Goal: Use online tool/utility: Utilize a website feature to perform a specific function

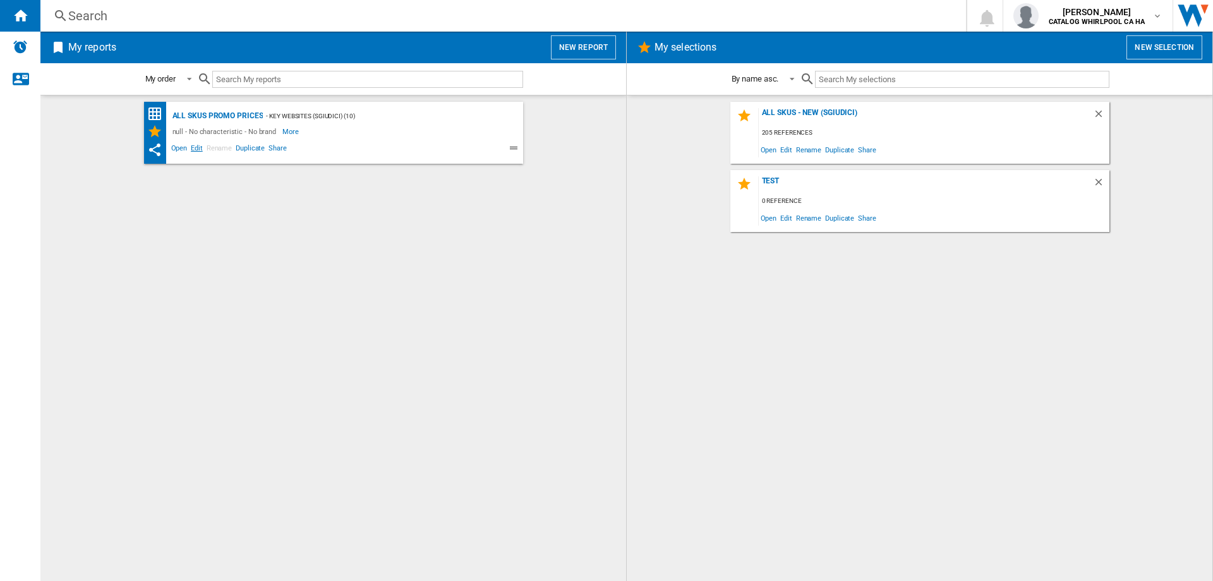
click at [193, 146] on span "Edit" at bounding box center [197, 149] width 16 height 15
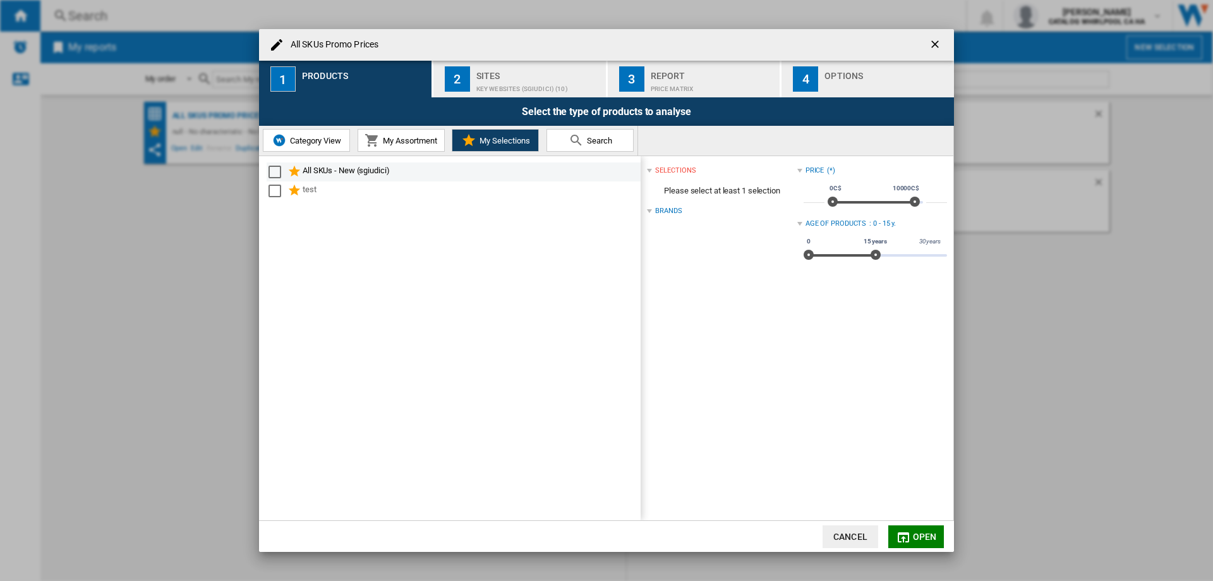
click at [305, 174] on div "All SKUs - New (sgiudici)" at bounding box center [471, 171] width 336 height 15
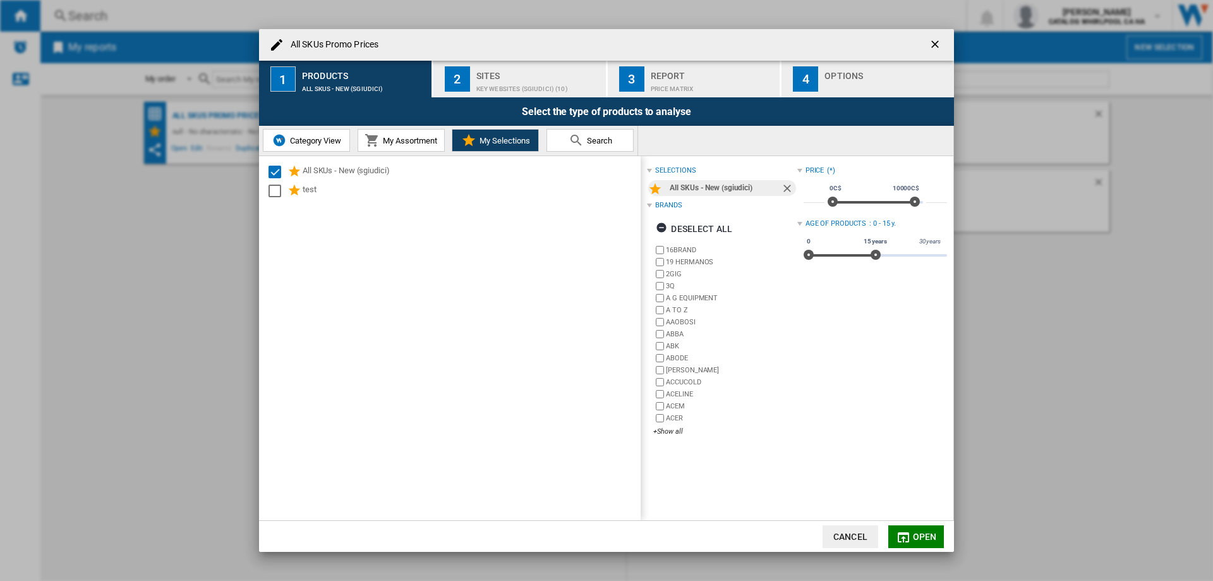
click at [925, 541] on span "Open" at bounding box center [925, 537] width 24 height 10
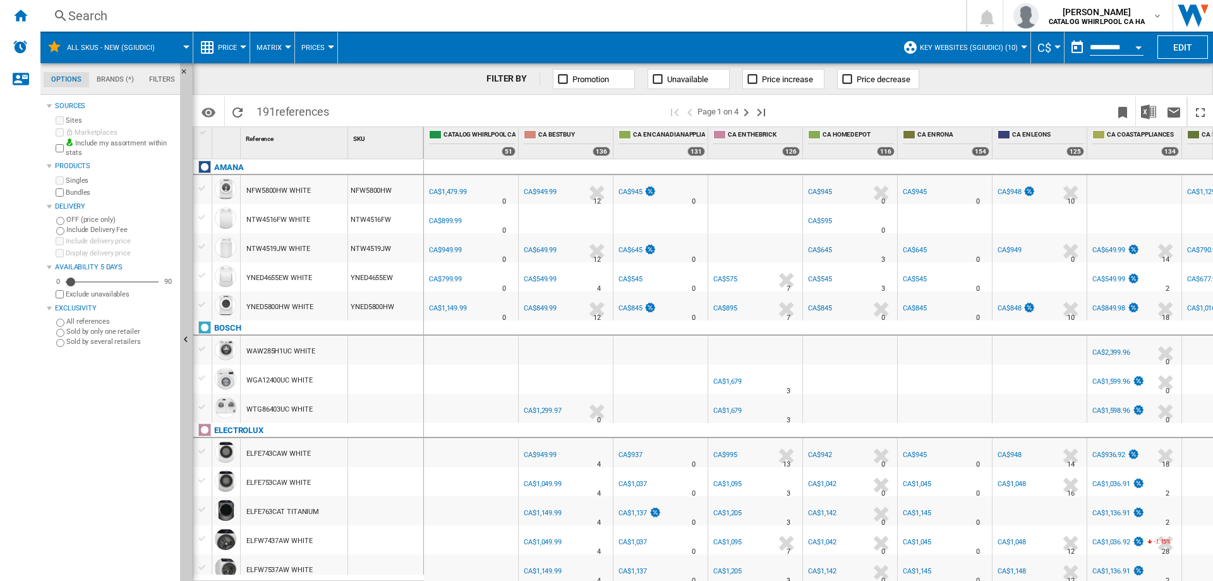
click at [1143, 47] on button "Open calendar" at bounding box center [1139, 45] width 23 height 23
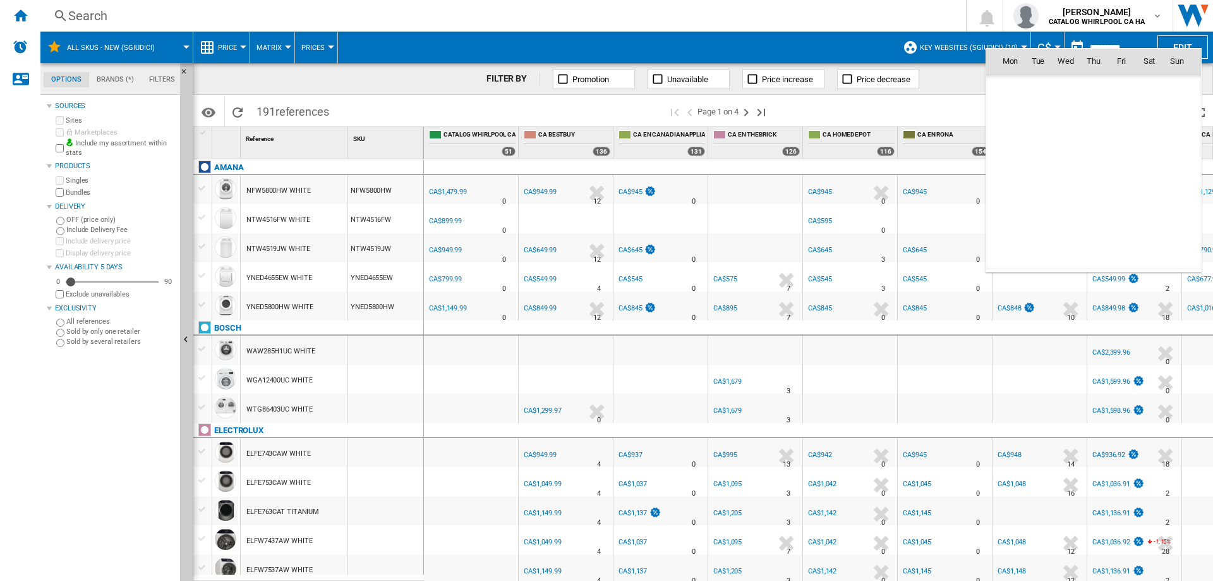
scroll to position [6029, 0]
click at [1035, 88] on md-icon "August 2025" at bounding box center [1035, 88] width 15 height 15
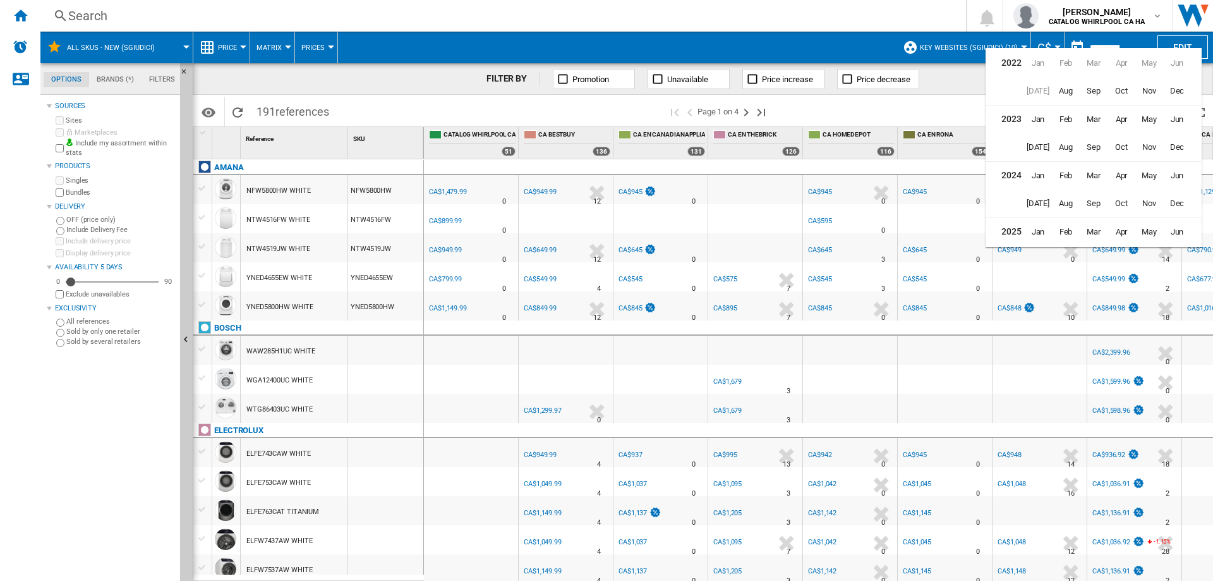
scroll to position [31, 0]
click at [1046, 225] on span "[DATE]" at bounding box center [1038, 228] width 25 height 25
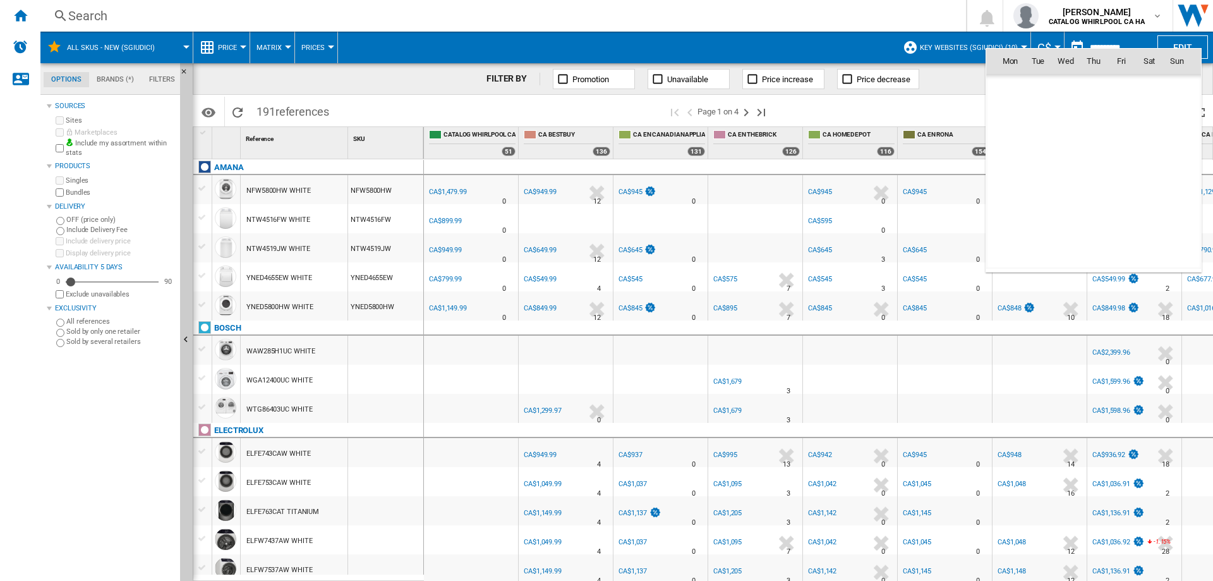
scroll to position [5862, 0]
click at [1118, 119] on span "4" at bounding box center [1121, 116] width 25 height 25
type input "**********"
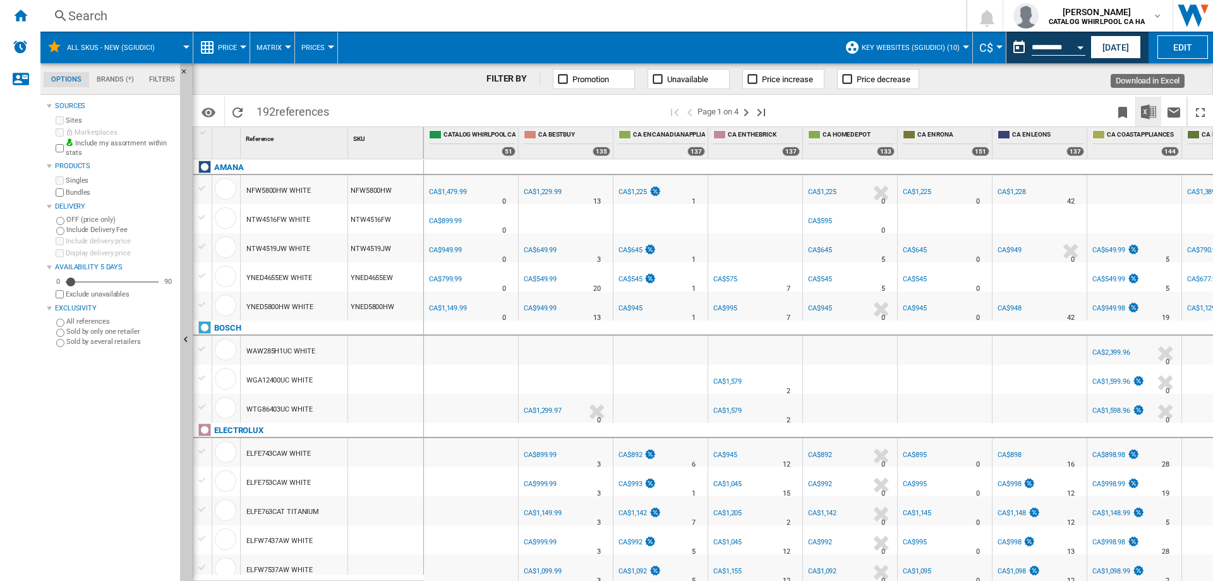
click at [1145, 112] on img "Download in Excel" at bounding box center [1148, 111] width 15 height 15
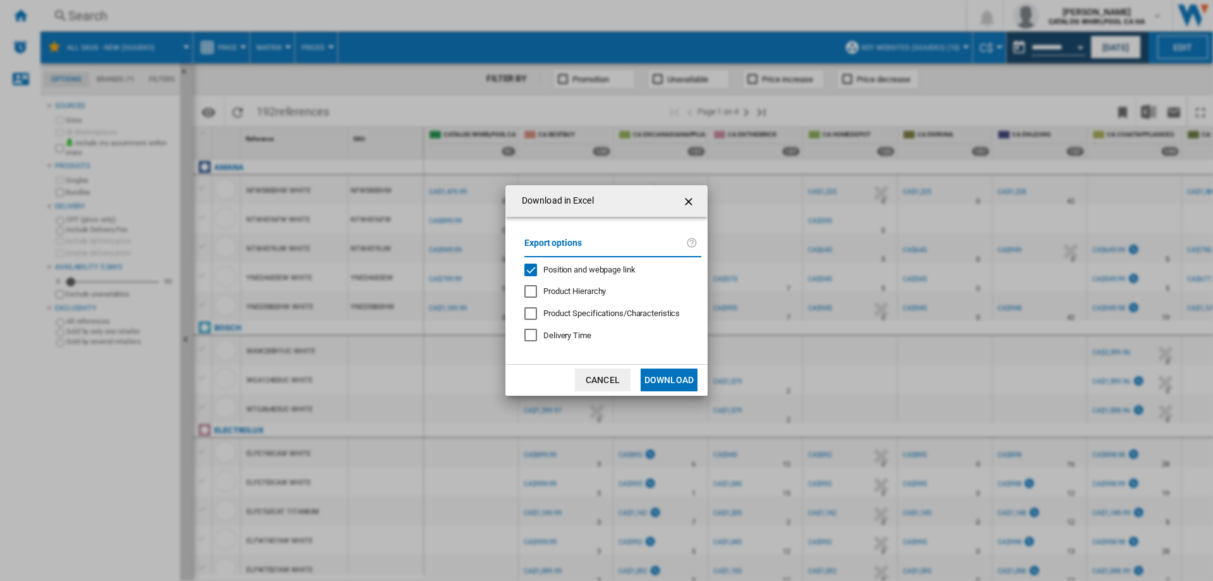
click at [526, 271] on div "Position and webpage link" at bounding box center [531, 270] width 13 height 13
click at [667, 370] on button "Download" at bounding box center [669, 379] width 57 height 23
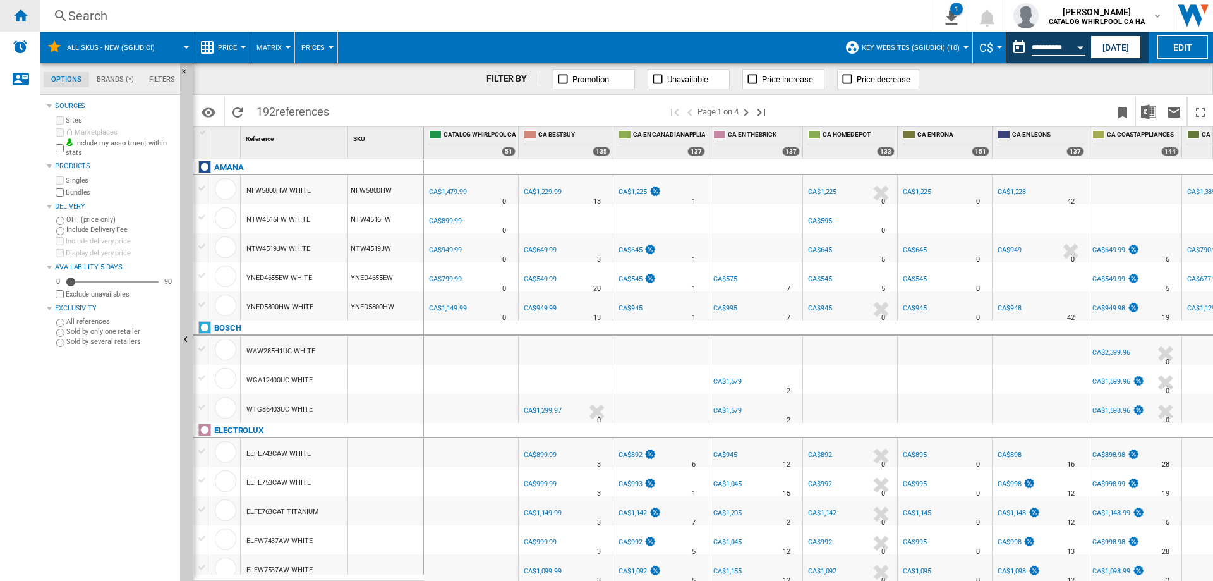
click at [18, 17] on ng-md-icon "Home" at bounding box center [20, 15] width 15 height 15
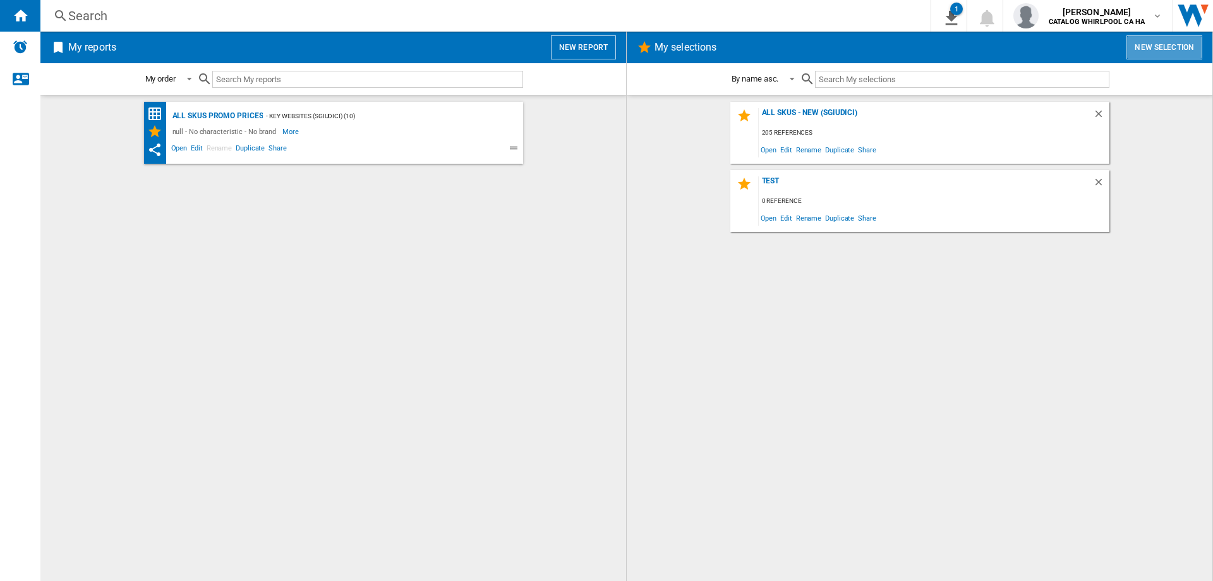
click at [1157, 44] on button "New selection" at bounding box center [1165, 47] width 76 height 24
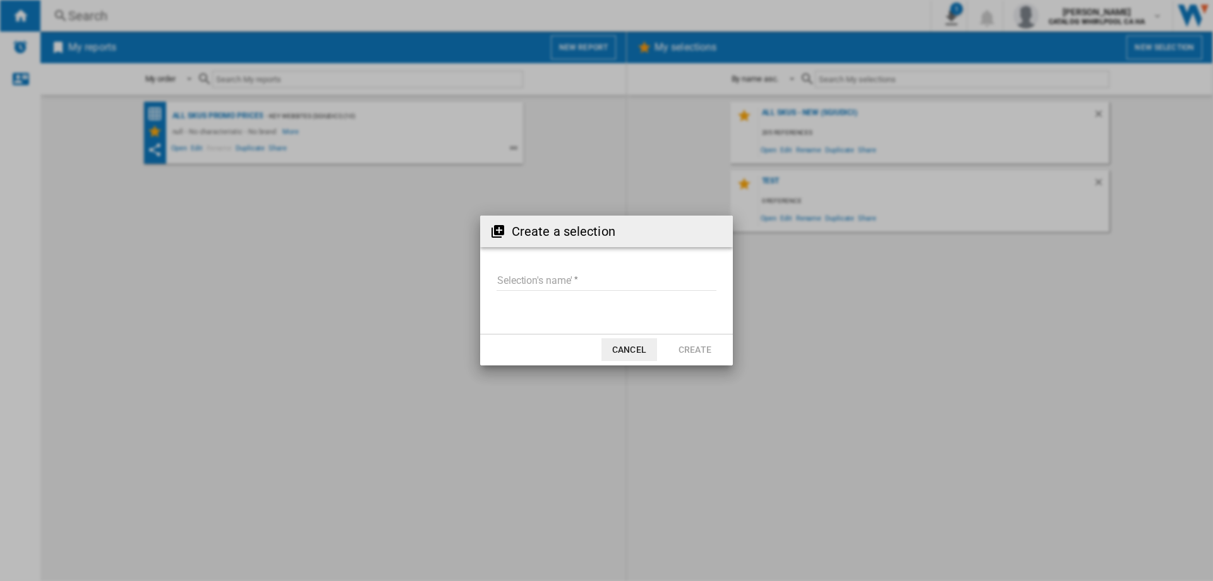
click at [642, 355] on button "Cancel" at bounding box center [630, 349] width 56 height 23
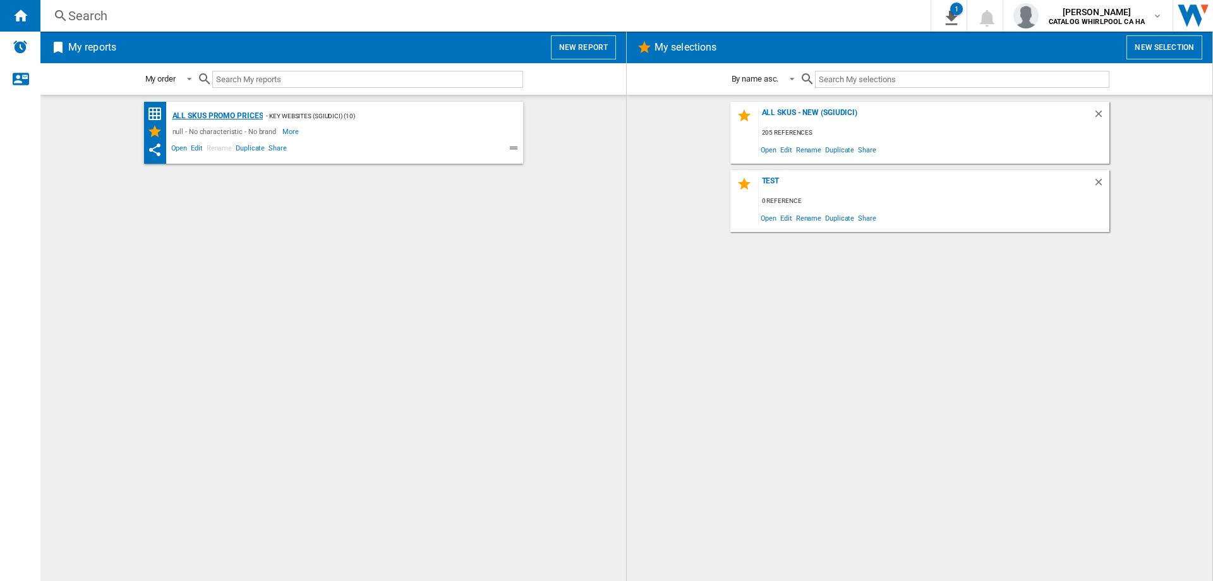
click at [216, 114] on div "All SKUs Promo Prices" at bounding box center [216, 116] width 94 height 16
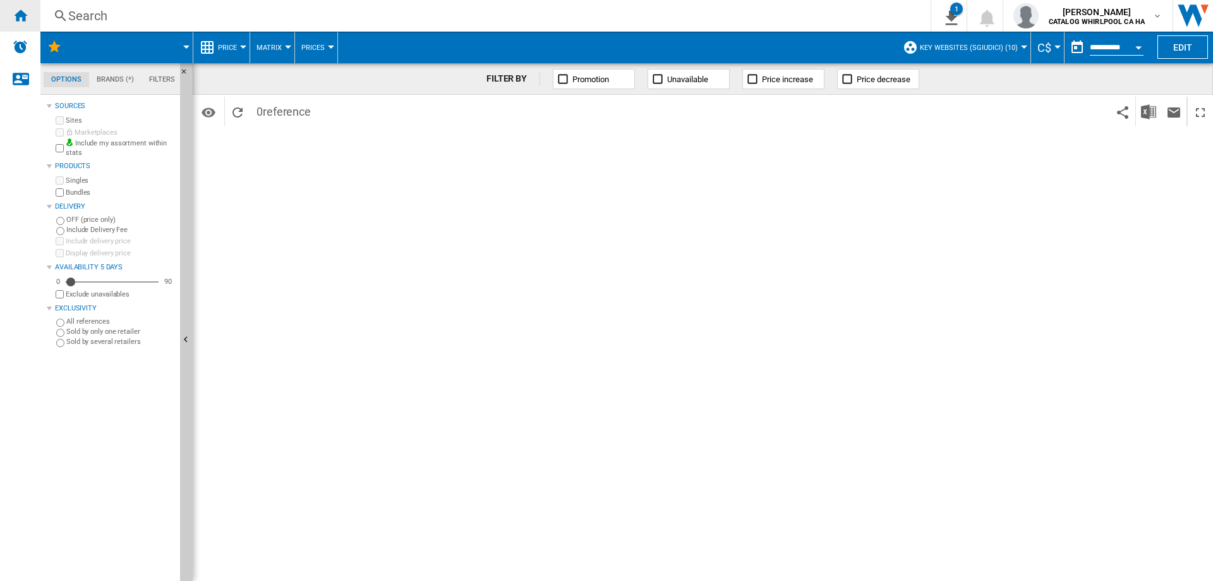
click at [16, 25] on div "Home" at bounding box center [20, 16] width 40 height 32
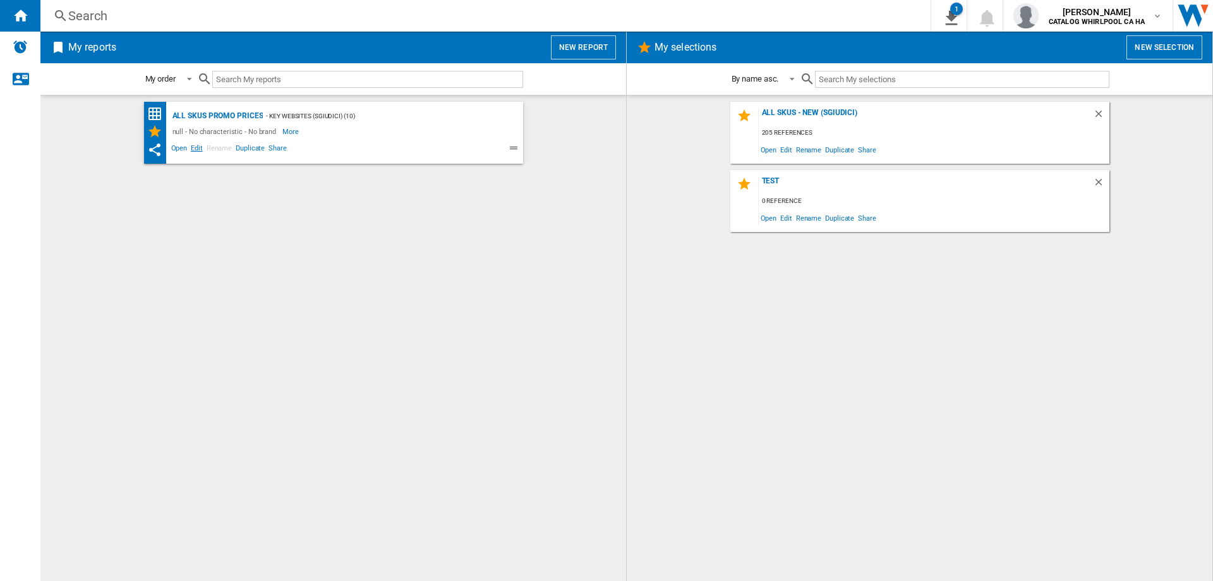
click at [195, 149] on span "Edit" at bounding box center [197, 149] width 16 height 15
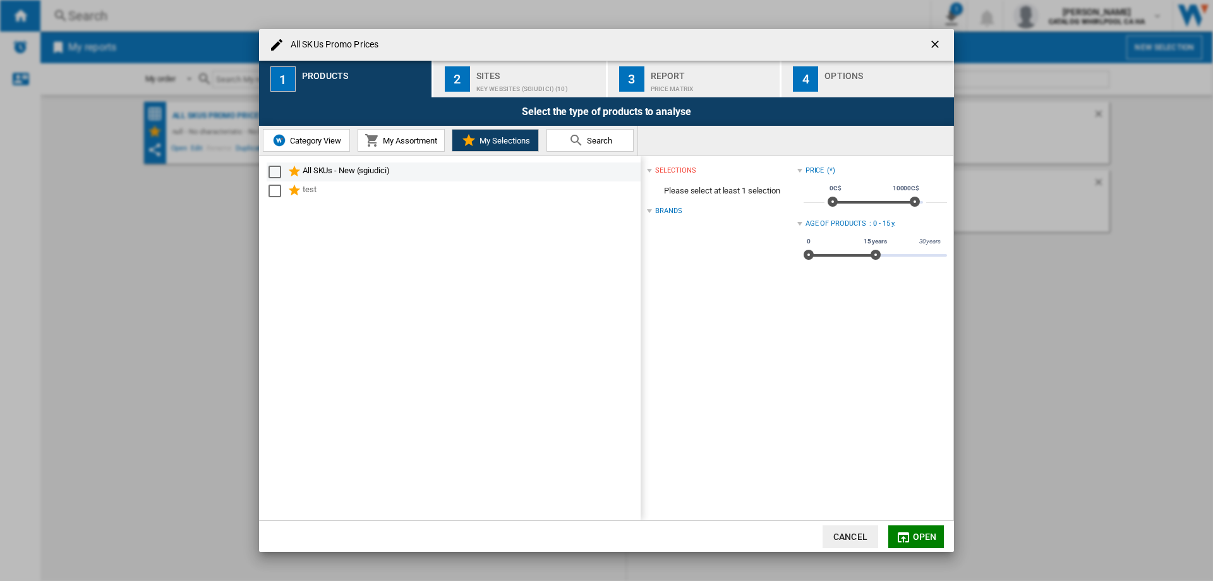
click at [276, 173] on div "Select" at bounding box center [275, 172] width 13 height 13
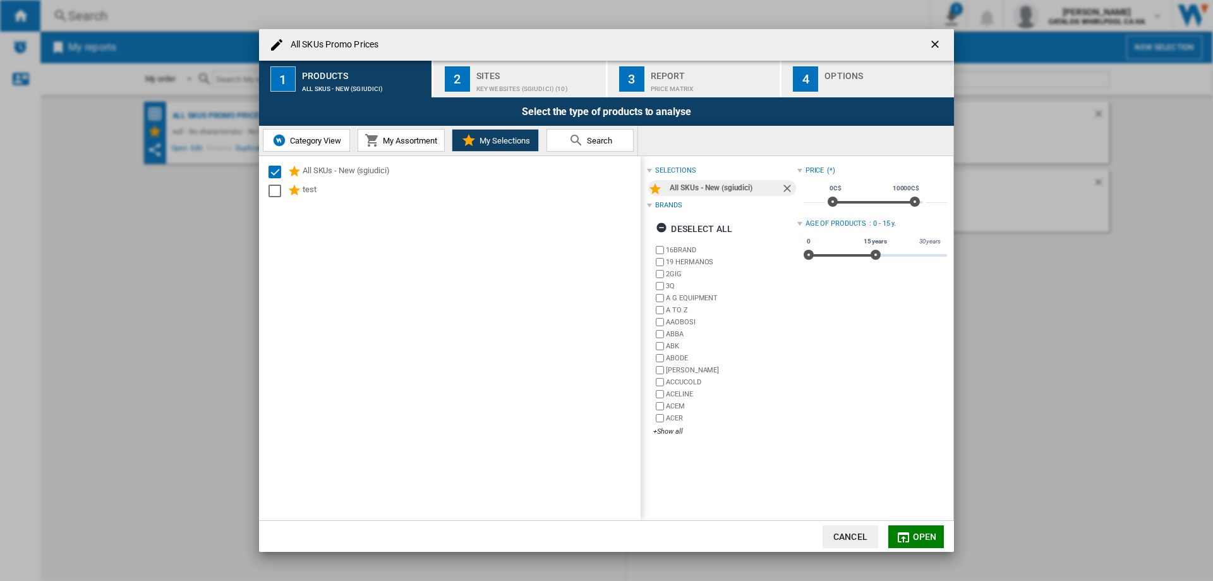
click at [912, 535] on button "Open" at bounding box center [917, 536] width 56 height 23
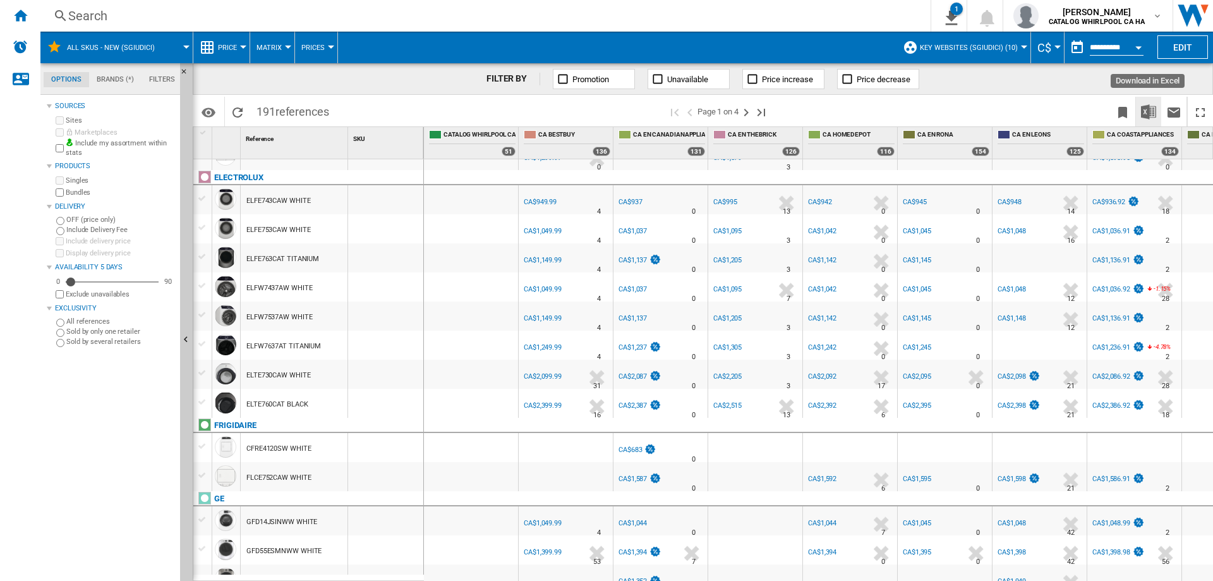
click at [1145, 113] on img "Download in Excel" at bounding box center [1148, 111] width 15 height 15
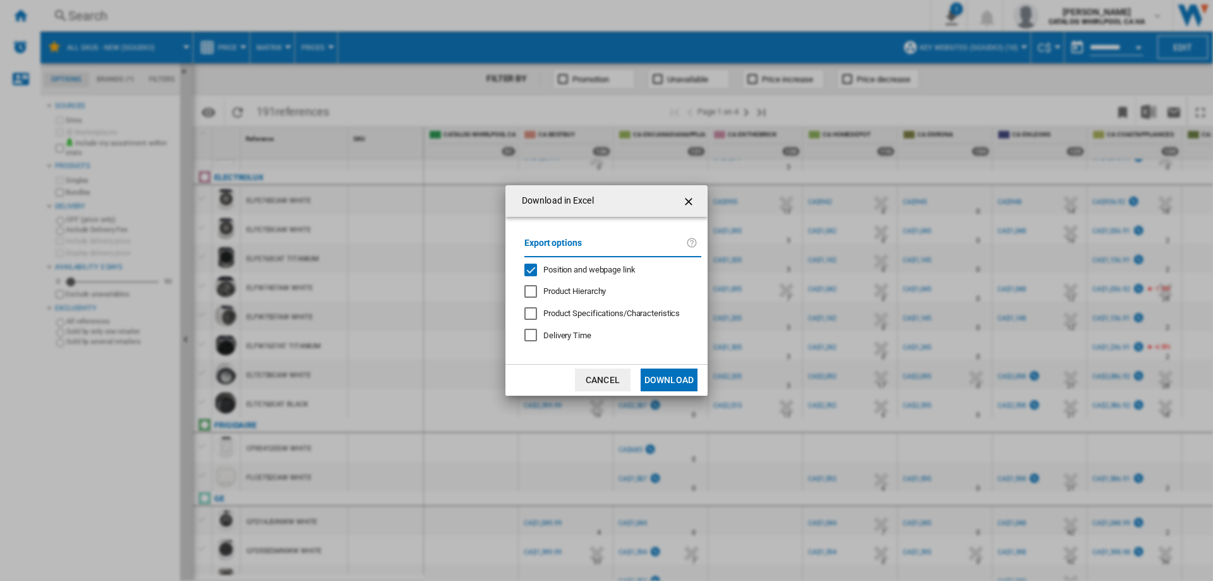
click at [532, 267] on div "Position and webpage link" at bounding box center [531, 270] width 13 height 13
click at [667, 379] on button "Download" at bounding box center [669, 379] width 57 height 23
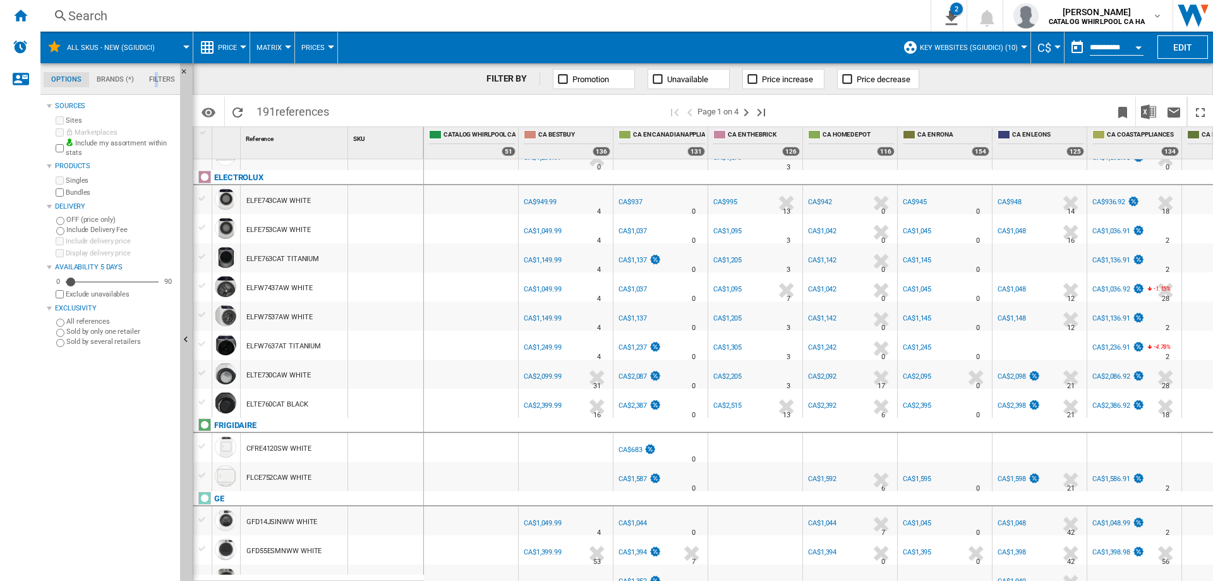
click at [157, 75] on md-tab-item "Filters" at bounding box center [162, 79] width 41 height 15
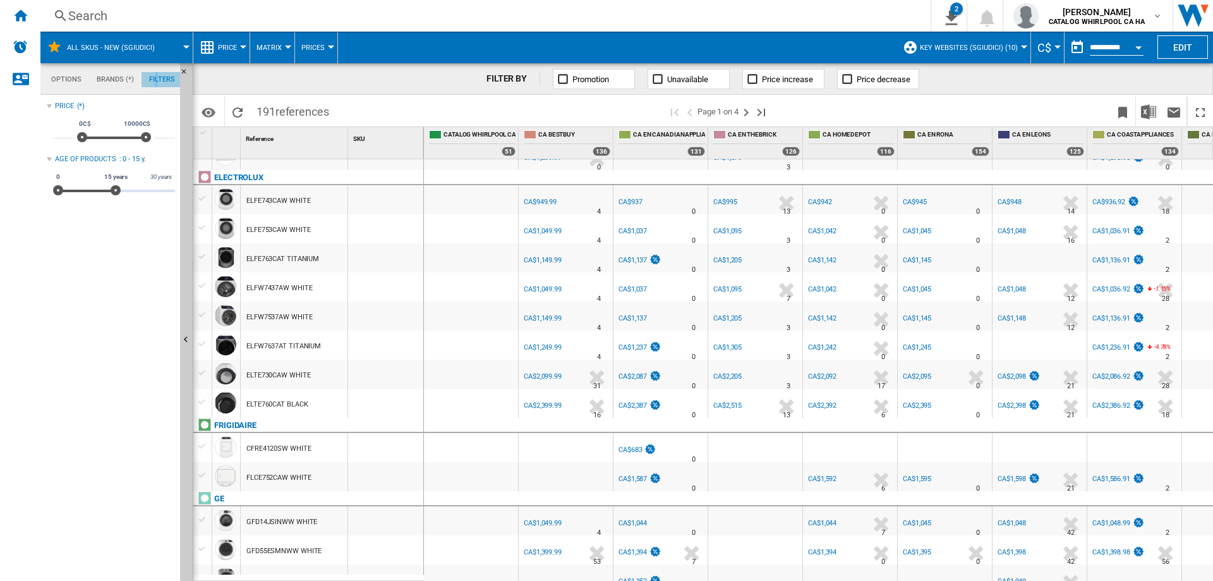
scroll to position [82, 0]
click at [103, 78] on md-tab-item "Brands (*)" at bounding box center [115, 79] width 52 height 15
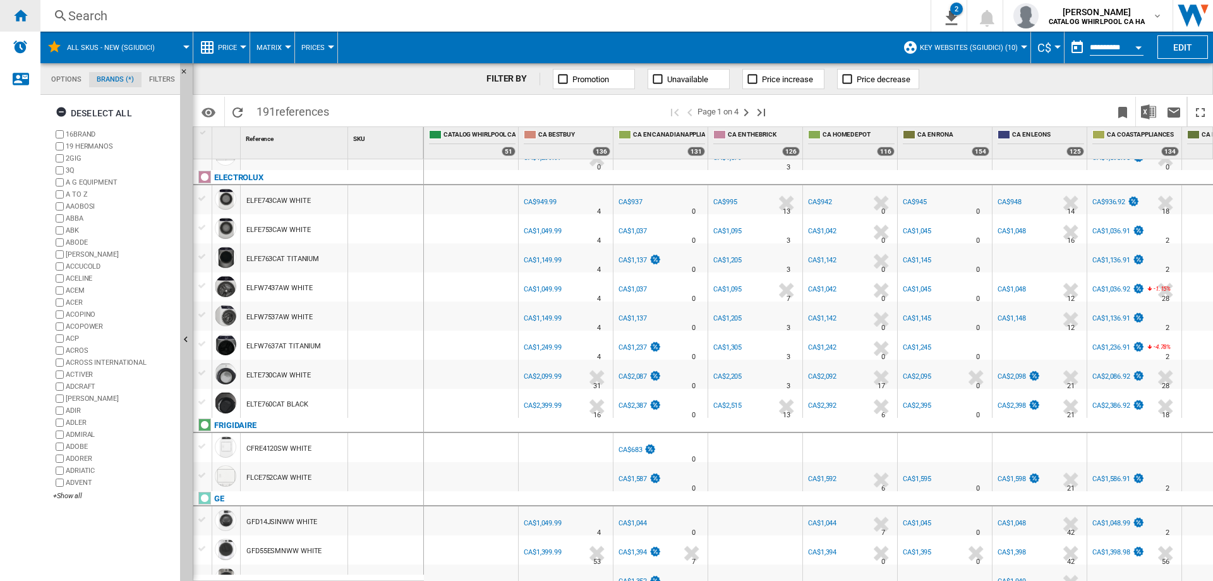
click at [13, 18] on ng-md-icon "Home" at bounding box center [20, 15] width 15 height 15
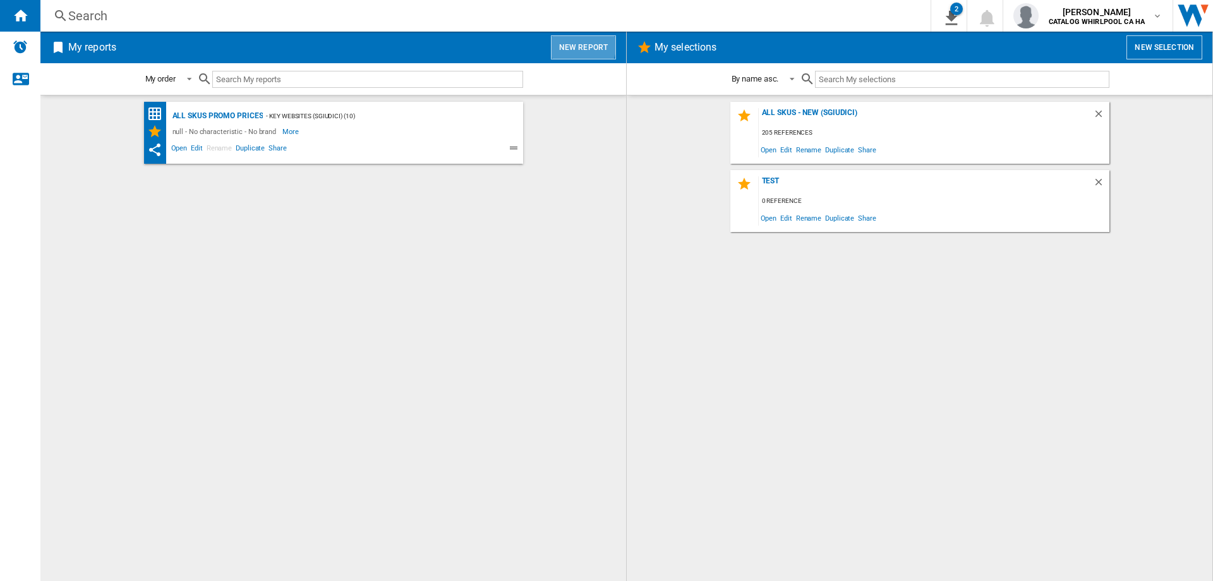
click at [568, 40] on button "New report" at bounding box center [583, 47] width 65 height 24
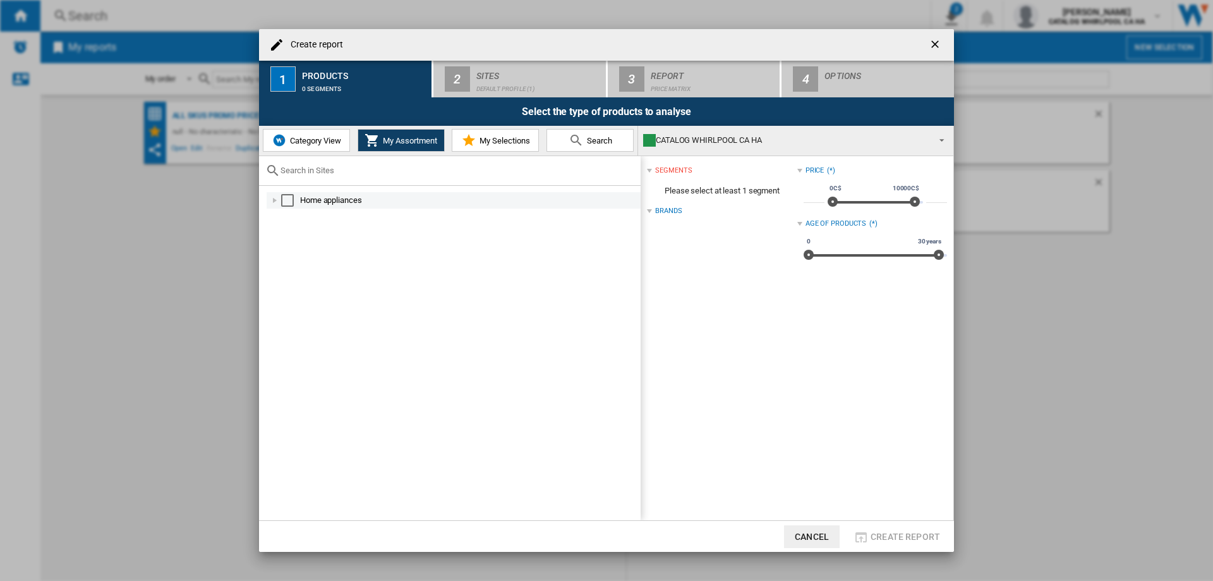
click at [273, 202] on div "Create report ..." at bounding box center [275, 200] width 13 height 13
click at [292, 246] on div "Create report ..." at bounding box center [289, 249] width 13 height 13
click at [317, 269] on div "Select" at bounding box center [315, 266] width 13 height 13
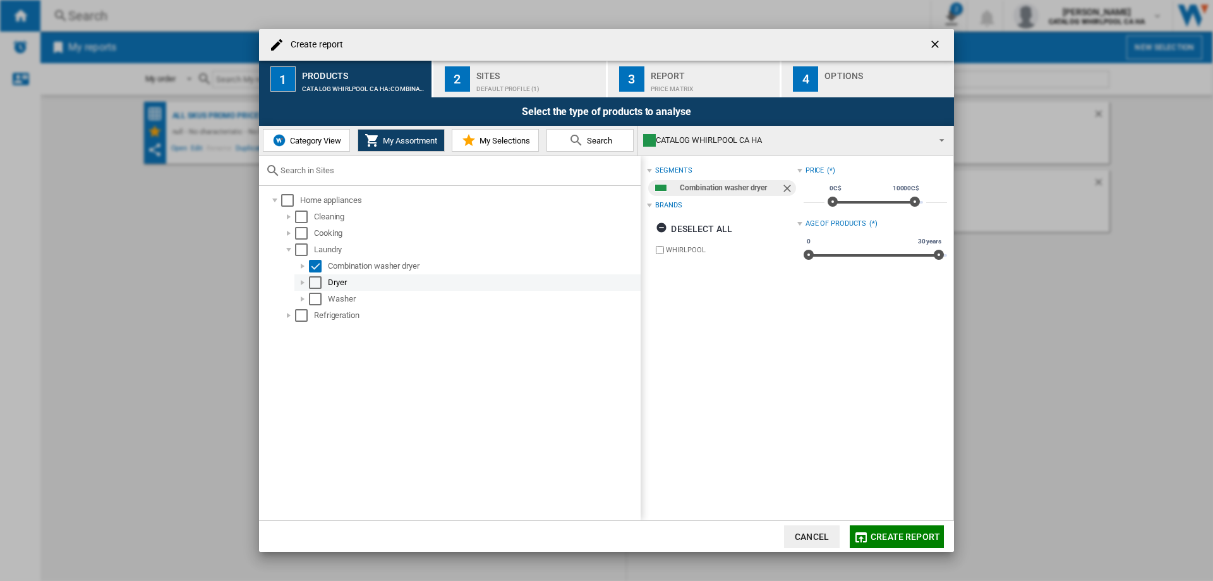
click at [313, 286] on div "Select" at bounding box center [315, 282] width 13 height 13
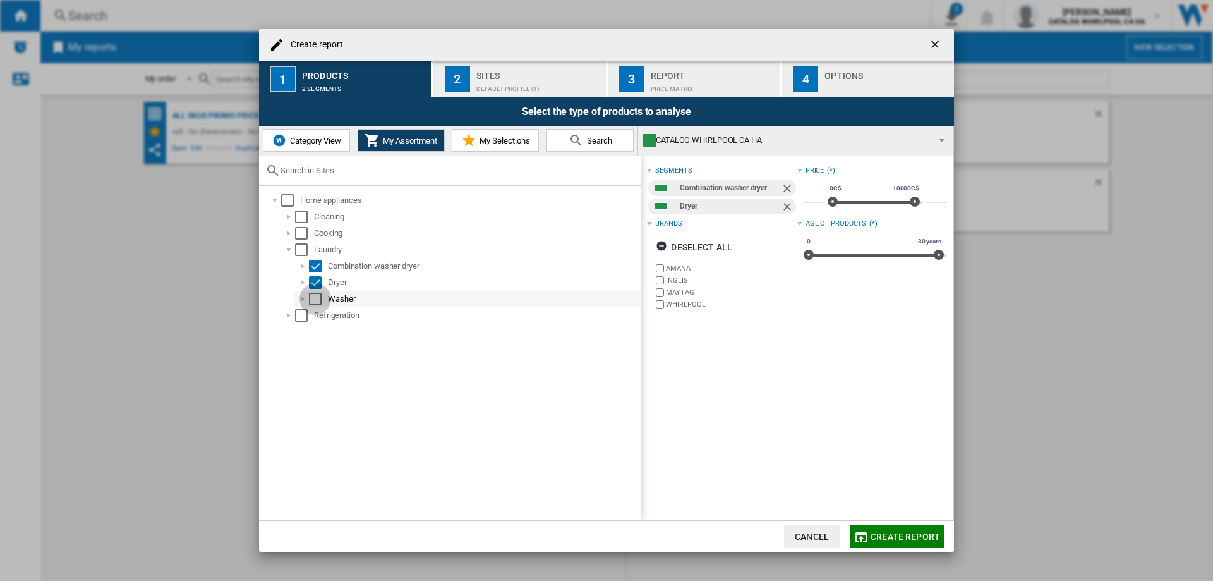
click at [313, 298] on div "Select" at bounding box center [315, 299] width 13 height 13
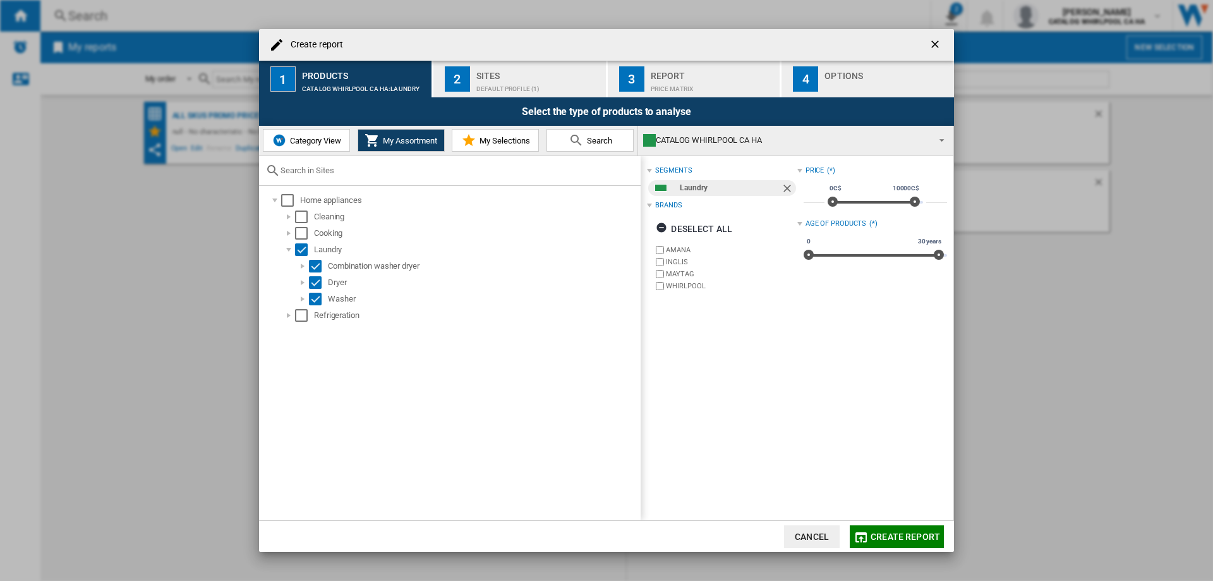
click at [324, 141] on span "Category View" at bounding box center [314, 140] width 54 height 9
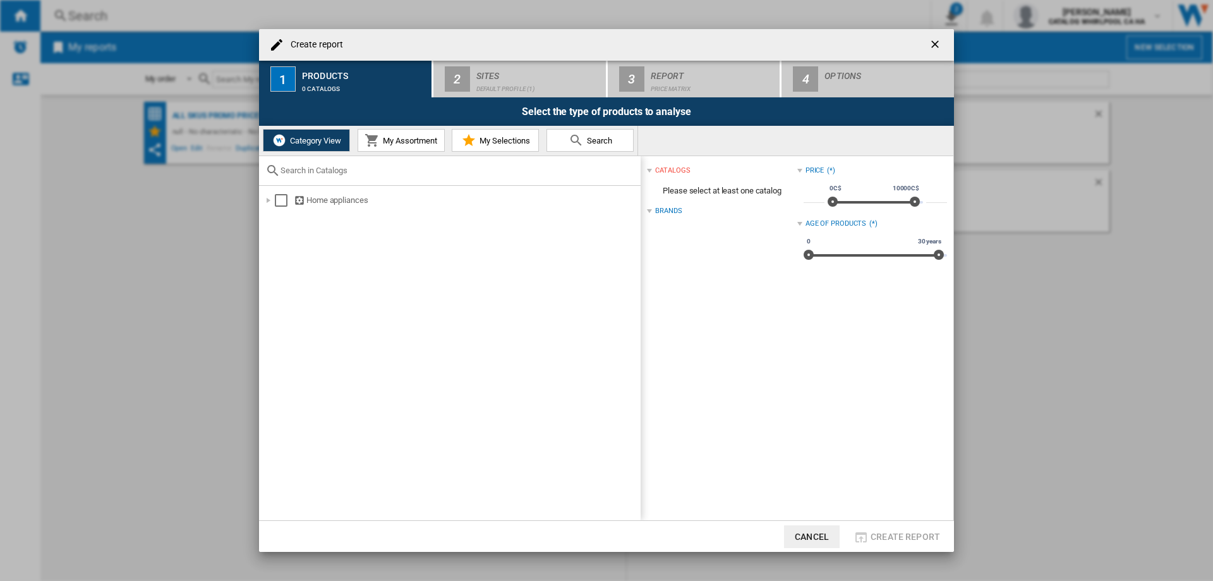
click at [392, 147] on button "My Assortment" at bounding box center [401, 140] width 87 height 23
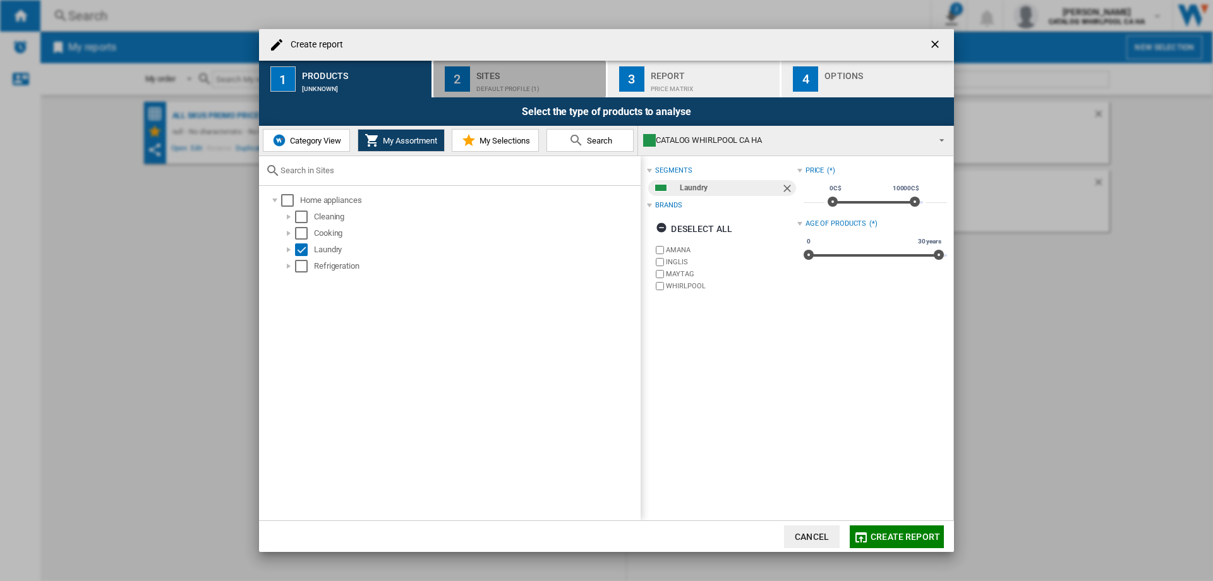
click at [497, 90] on div "Default profile (1)" at bounding box center [539, 85] width 125 height 13
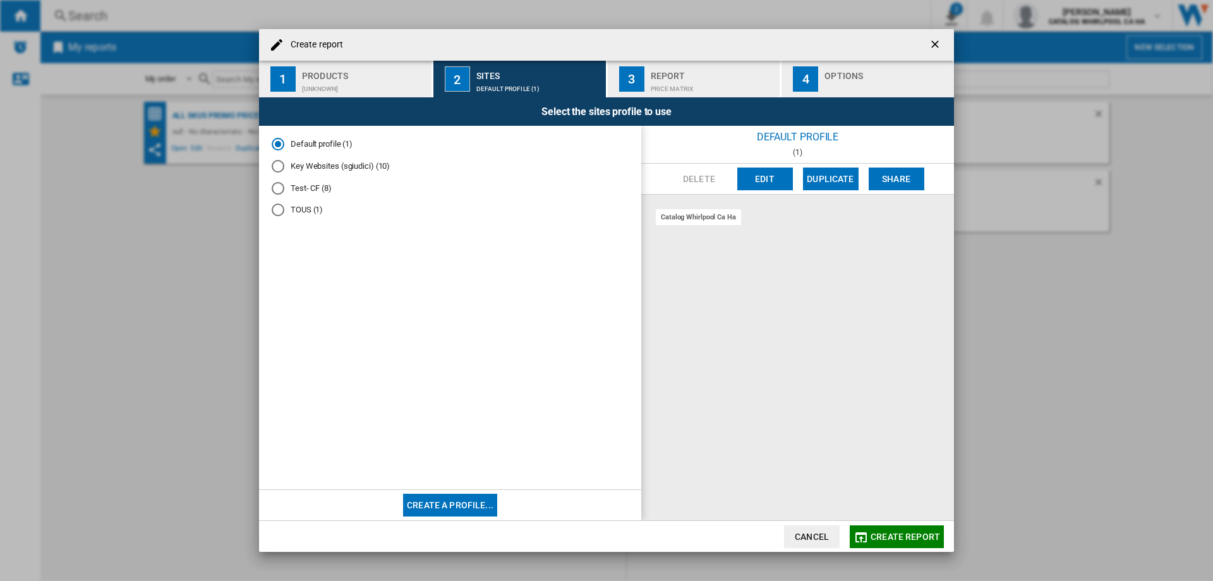
click at [351, 92] on div "[UNKNOWN]" at bounding box center [364, 85] width 125 height 13
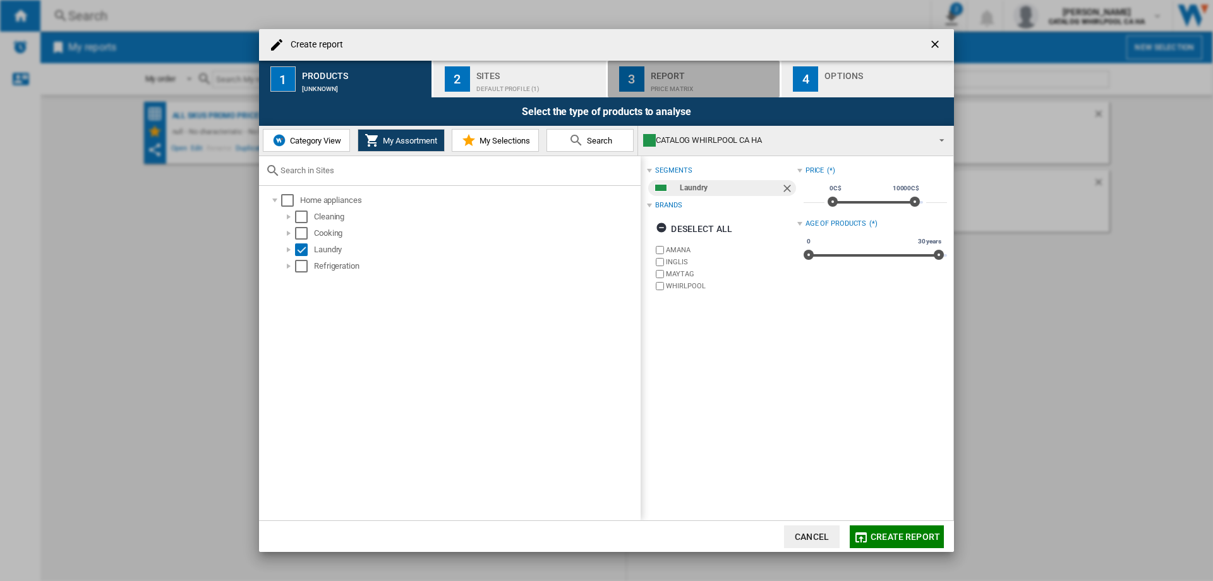
click at [683, 80] on div "Price Matrix" at bounding box center [713, 85] width 125 height 13
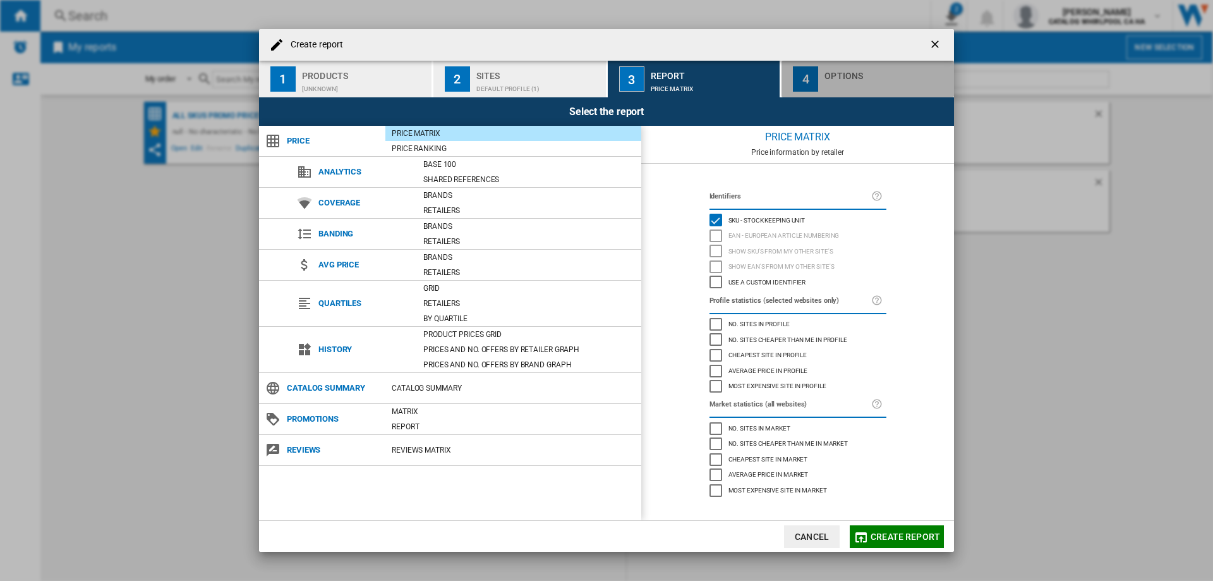
click at [829, 80] on div "Create report ..." at bounding box center [887, 85] width 125 height 13
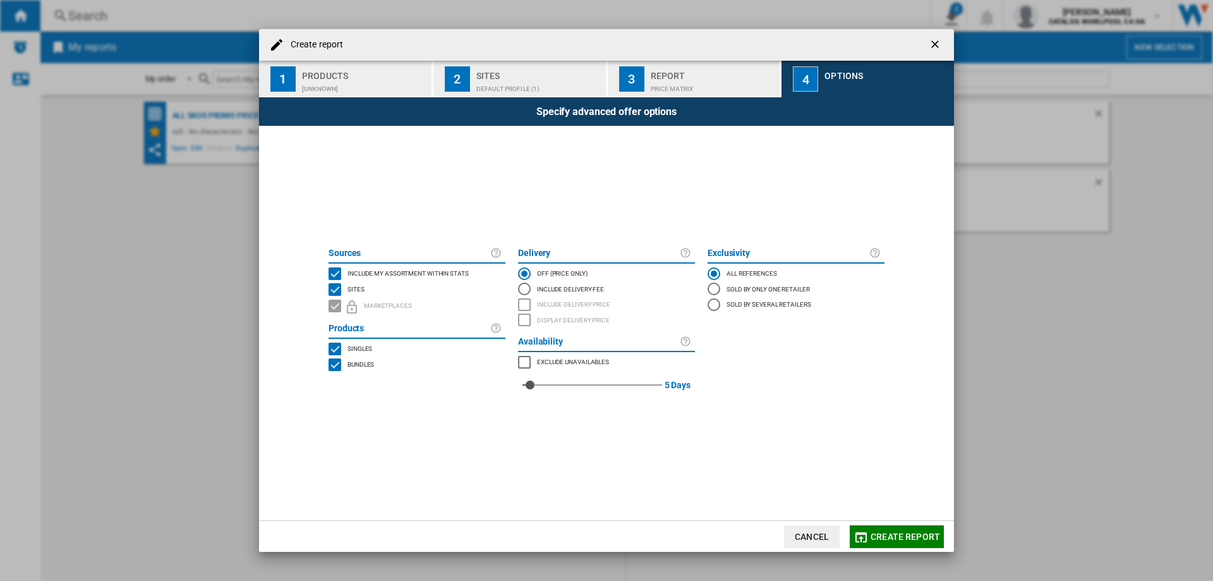
click at [704, 80] on div "Price Matrix" at bounding box center [713, 85] width 125 height 13
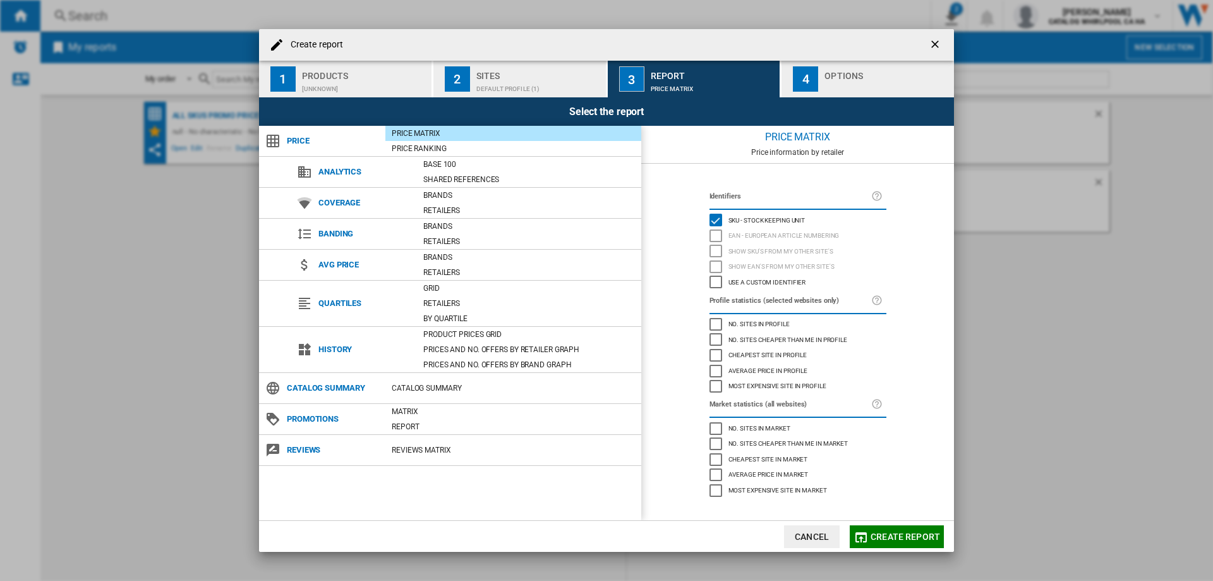
click at [939, 40] on ng-md-icon "getI18NText('BUTTONS.CLOSE_DIALOG')" at bounding box center [936, 45] width 15 height 15
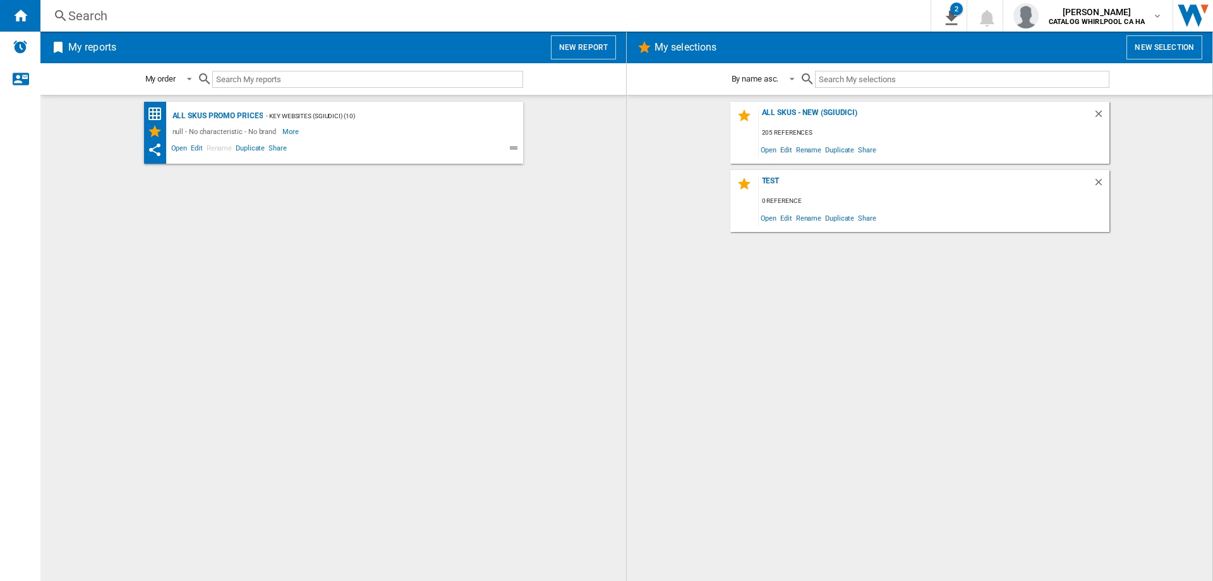
click at [295, 234] on div "All SKUs Promo Prices - Key Websites (sgiudici) (10) null - No characteristic -…" at bounding box center [333, 338] width 561 height 473
click at [1169, 52] on button "New selection" at bounding box center [1165, 47] width 76 height 24
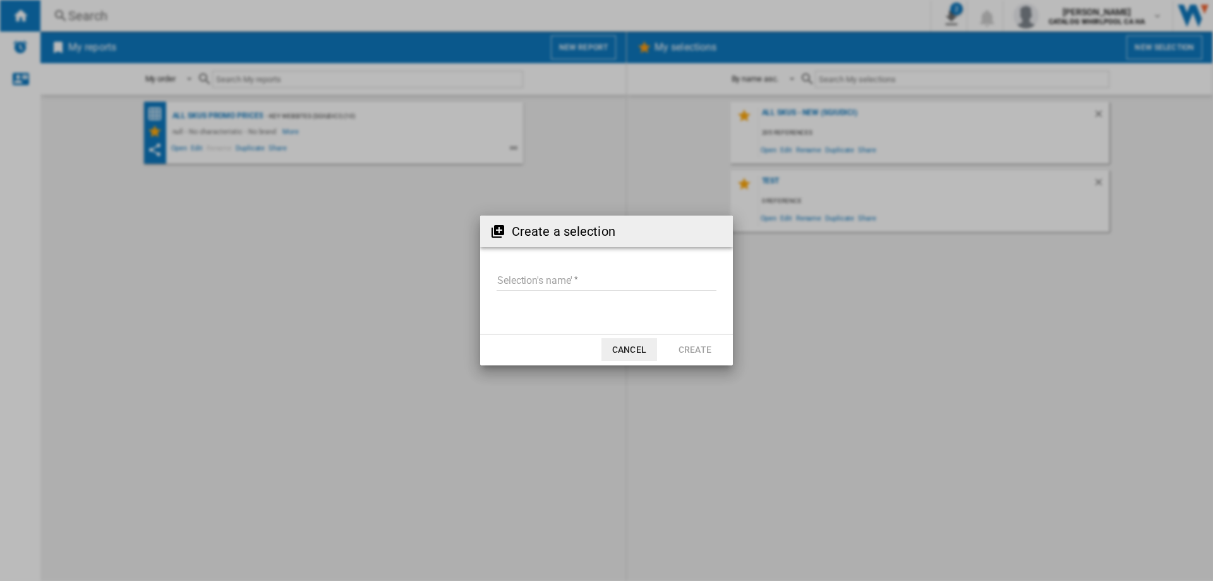
click at [599, 279] on input "Selection's name'" at bounding box center [607, 281] width 220 height 19
type input "*****"
click at [700, 351] on button "Create" at bounding box center [695, 349] width 56 height 23
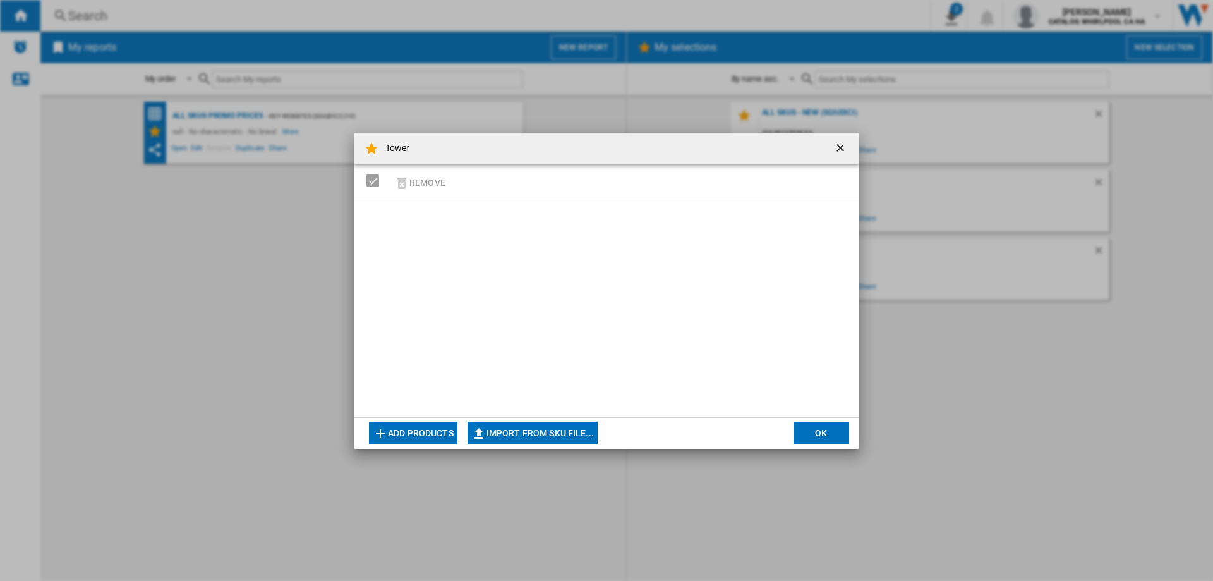
click at [420, 431] on button "Add products" at bounding box center [413, 433] width 88 height 23
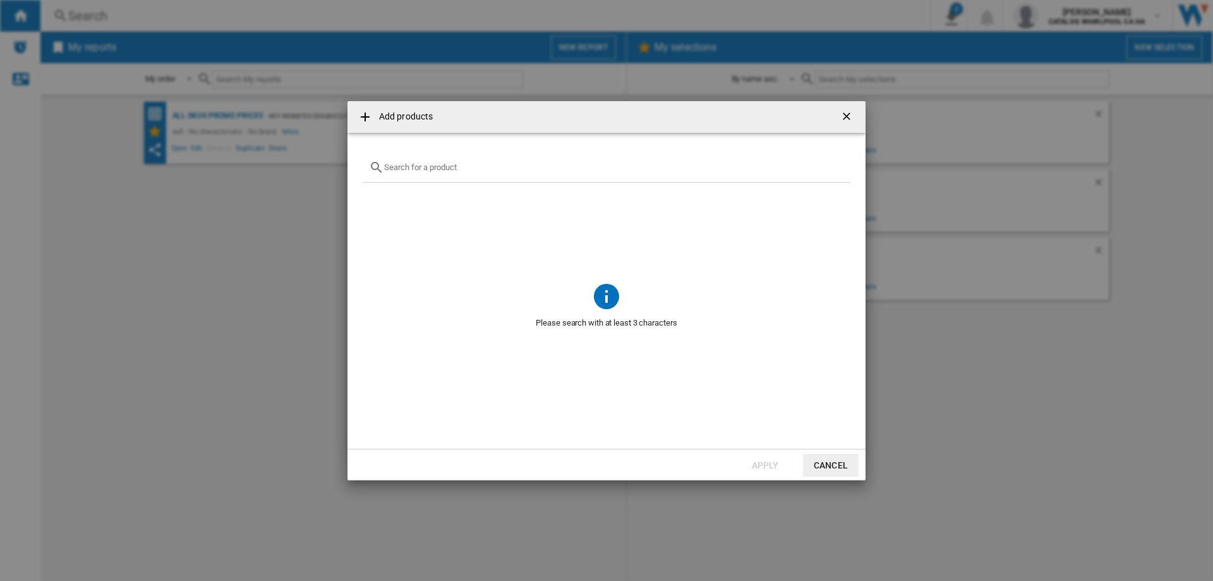
click at [422, 174] on div at bounding box center [607, 168] width 488 height 30
click at [425, 163] on input "text" at bounding box center [614, 166] width 460 height 9
paste input "WKHC152HWA"
type input "WKHC152"
click at [838, 467] on button "Cancel" at bounding box center [831, 465] width 56 height 23
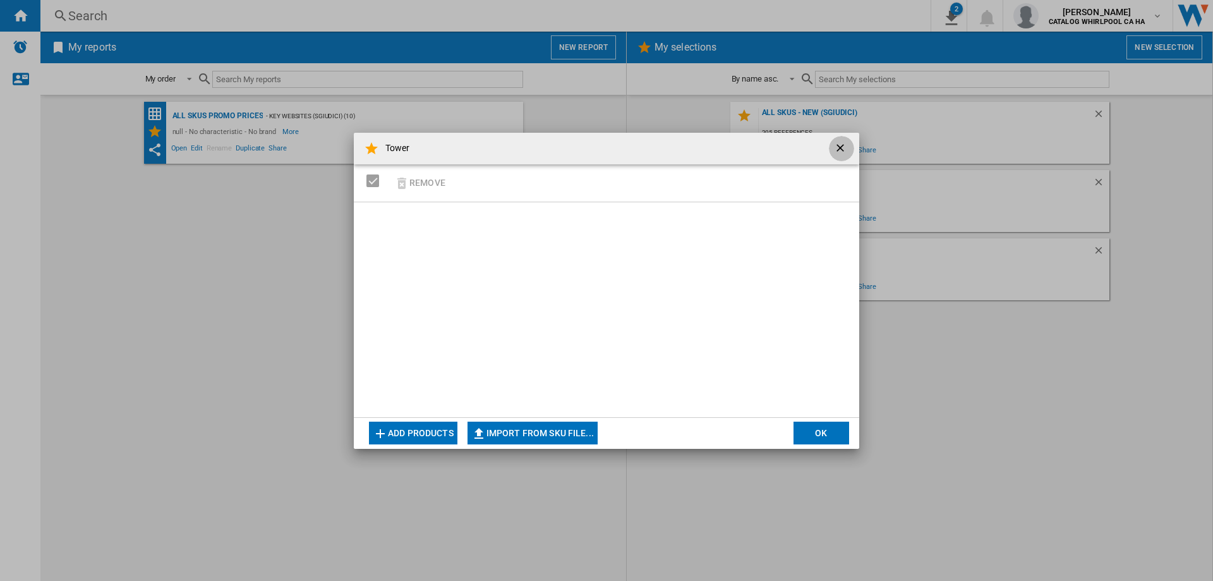
click at [842, 149] on ng-md-icon "getI18NText('BUTTONS.CLOSE_DIALOG')" at bounding box center [841, 149] width 15 height 15
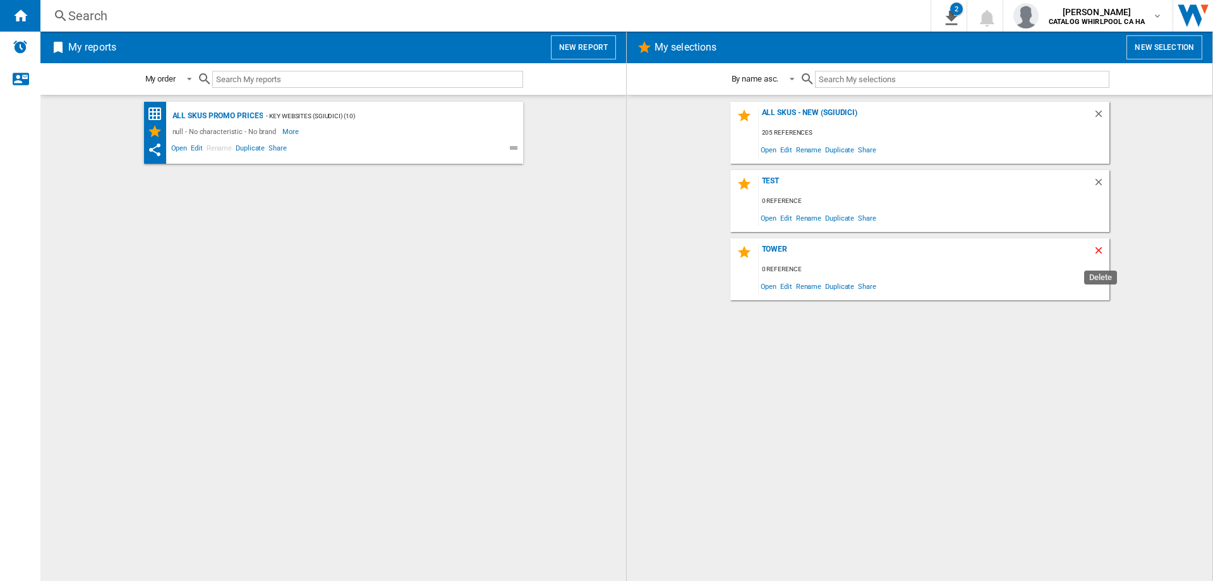
click at [1100, 246] on ng-md-icon "Delete" at bounding box center [1100, 252] width 15 height 15
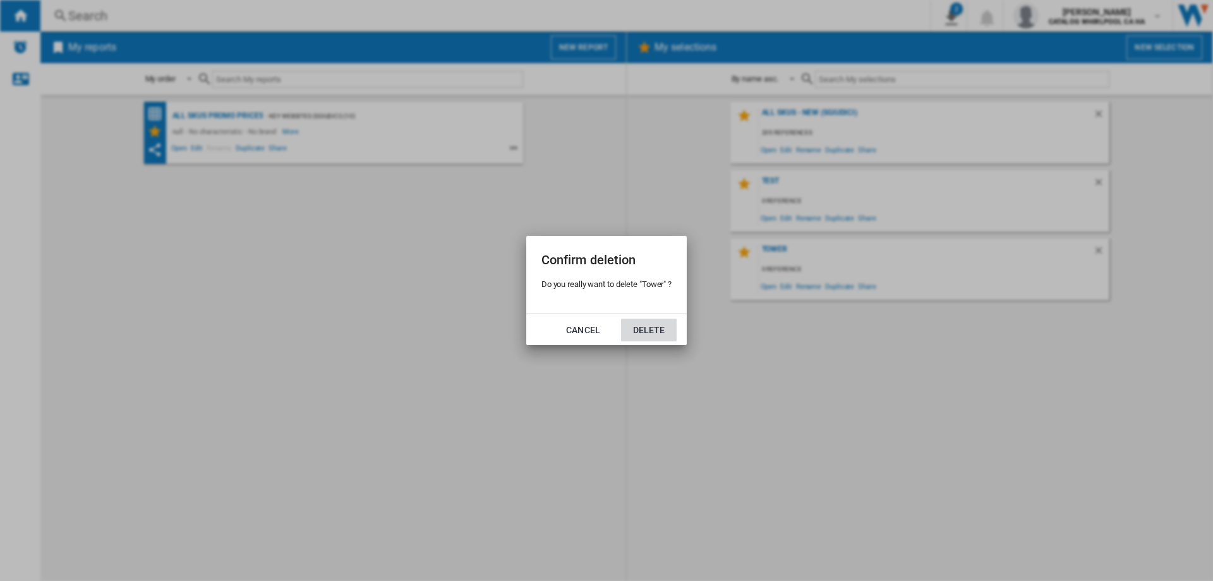
click at [650, 327] on button "Delete" at bounding box center [649, 330] width 56 height 23
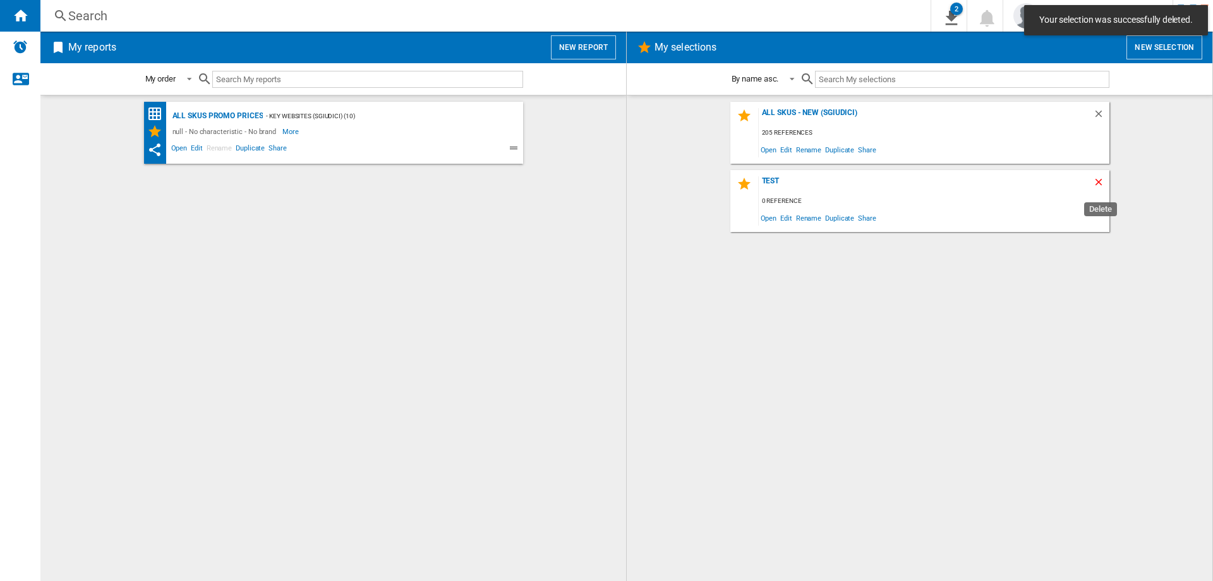
click at [1099, 181] on ng-md-icon "Delete" at bounding box center [1100, 183] width 15 height 15
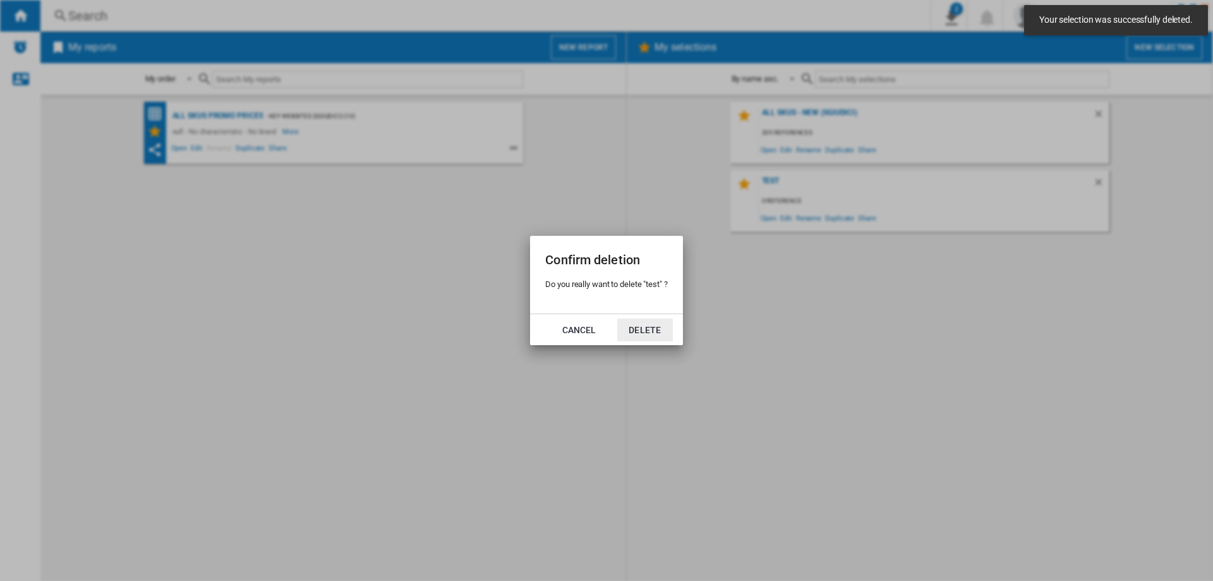
click at [655, 331] on button "Delete" at bounding box center [645, 330] width 56 height 23
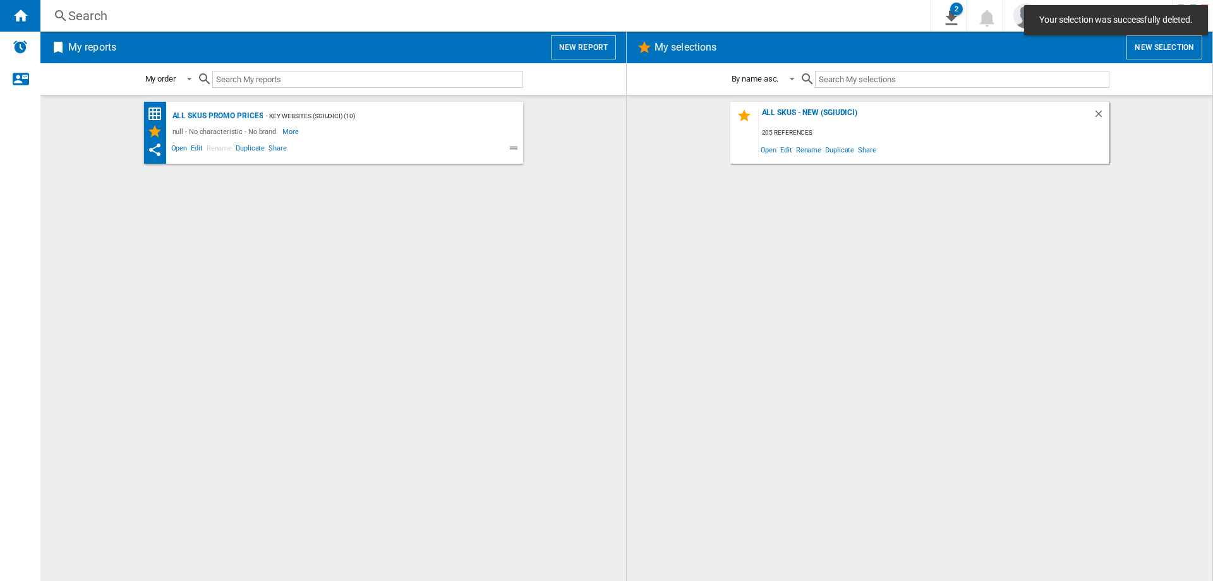
click at [369, 320] on div "All SKUs Promo Prices - Key Websites (sgiudici) (10) null - No characteristic -…" at bounding box center [333, 338] width 561 height 473
click at [99, 0] on div "Search Search 0 2 All SKUs - New (sgiudici)/No characteristic/No brand [Price M…" at bounding box center [626, 16] width 1173 height 32
click at [98, 17] on div "Search" at bounding box center [483, 16] width 830 height 18
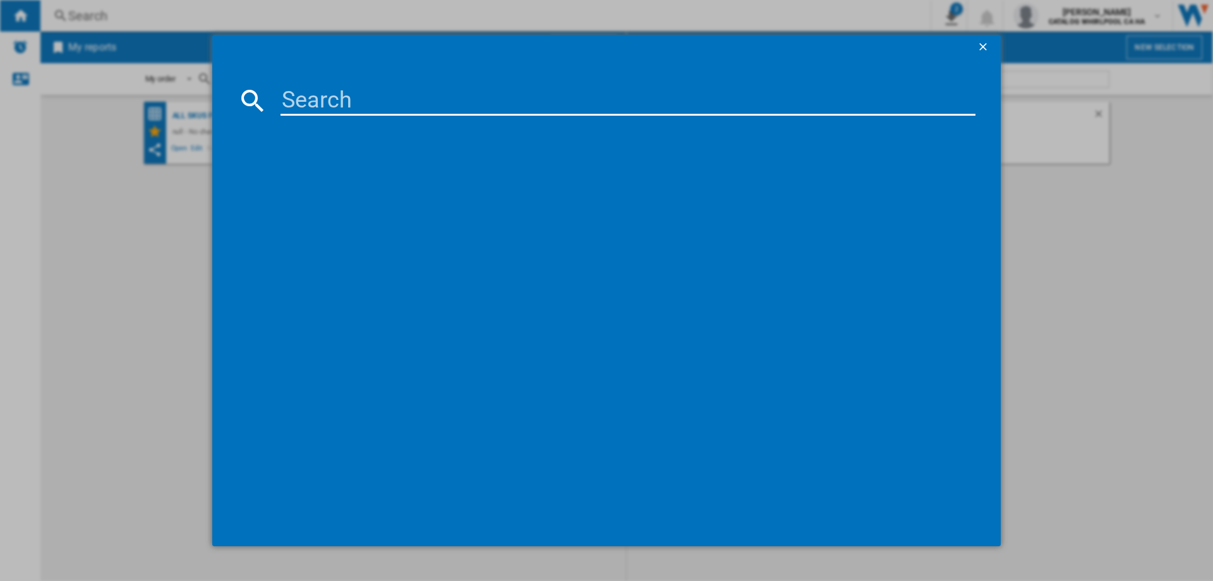
click at [423, 92] on input at bounding box center [628, 100] width 695 height 30
paste input "WKHC152HWA"
type input "WKHC152HWA"
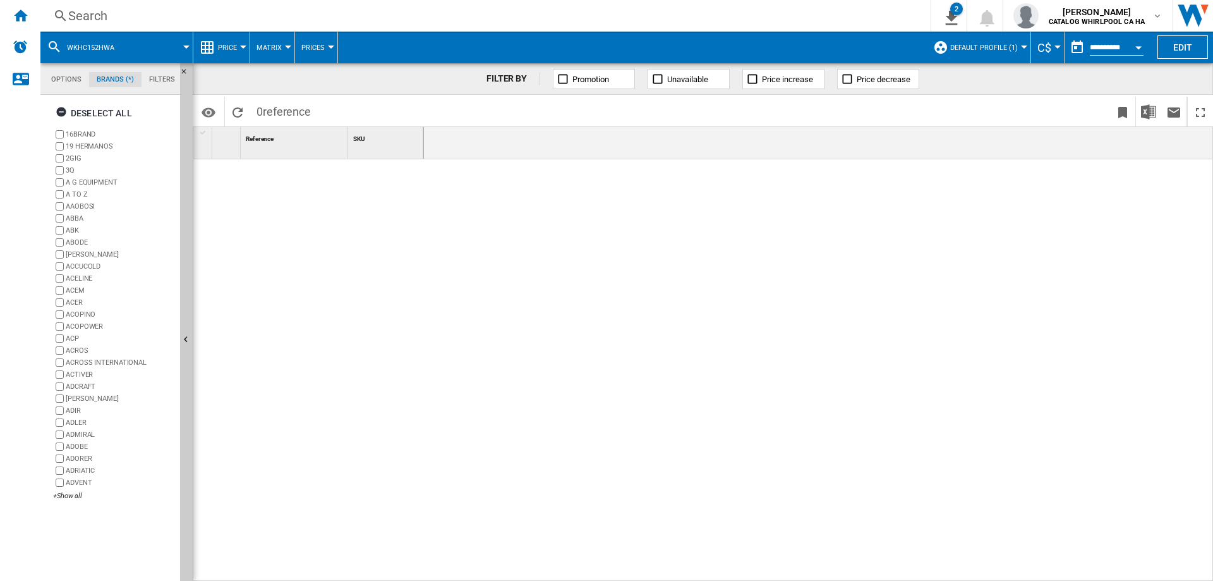
click at [70, 80] on md-tab-item "Options" at bounding box center [67, 79] width 46 height 15
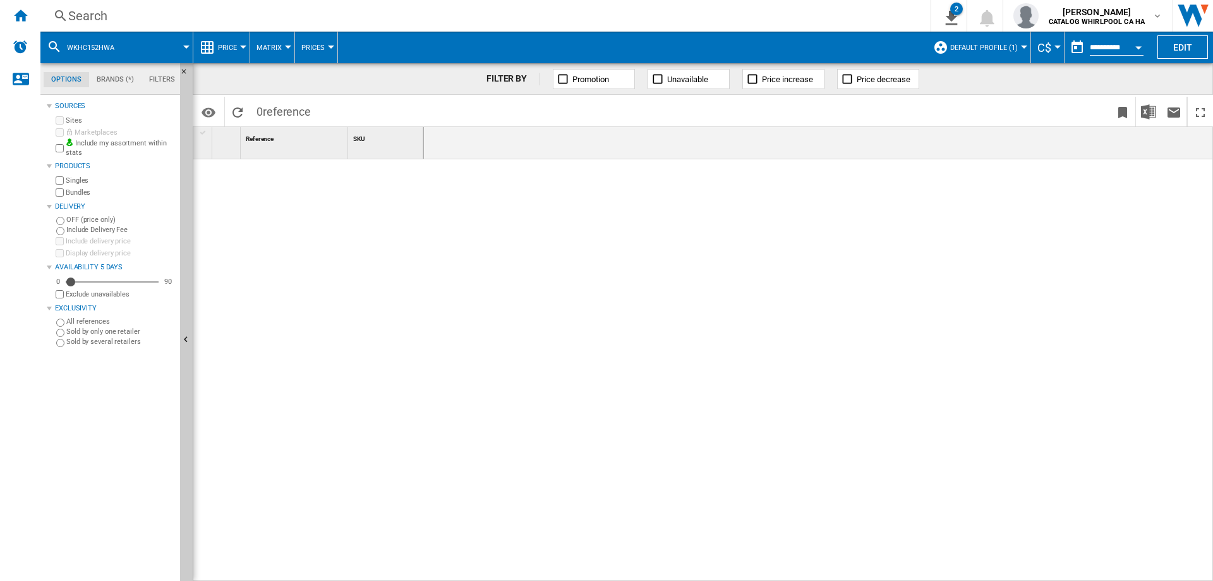
click at [157, 78] on md-tab-item "Filters" at bounding box center [162, 79] width 41 height 15
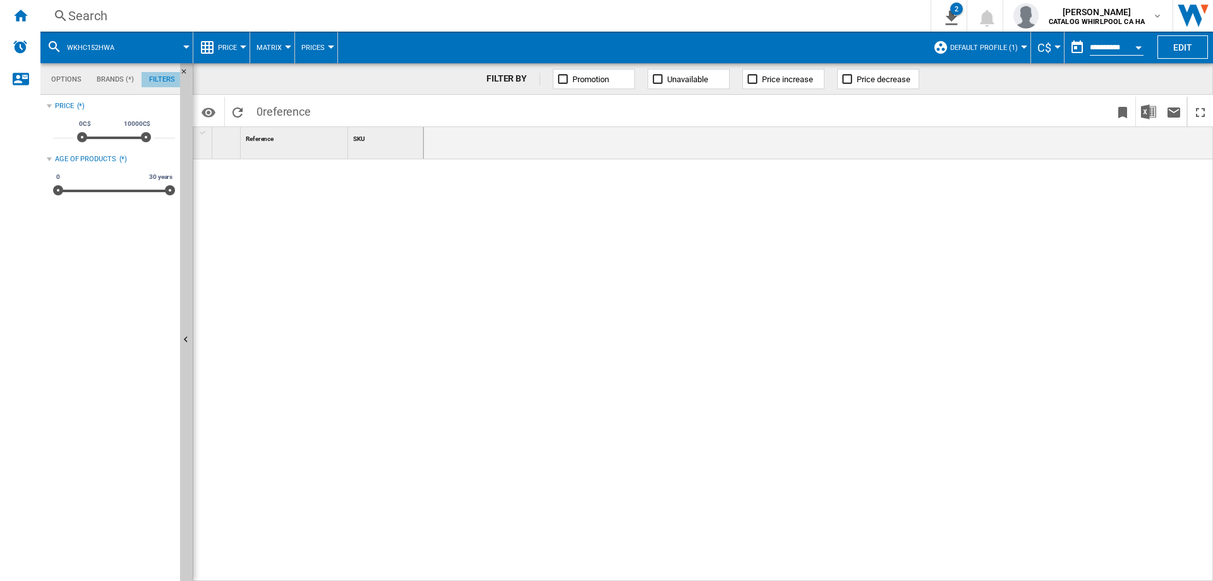
scroll to position [82, 0]
click at [78, 82] on md-tab-item "Options" at bounding box center [67, 79] width 46 height 15
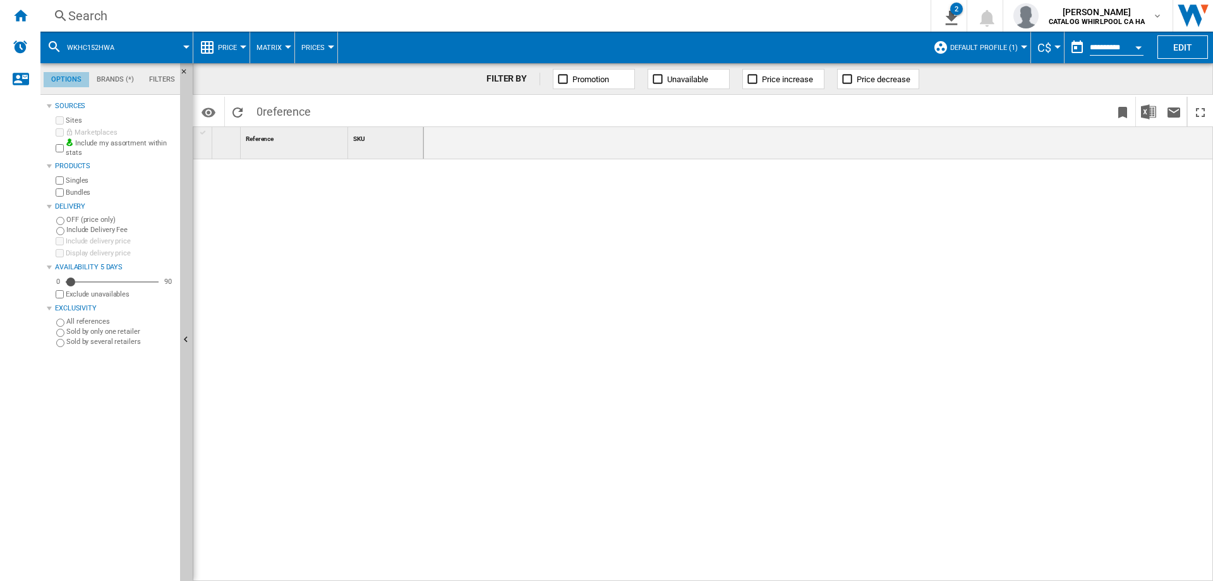
scroll to position [15, 0]
click at [104, 145] on label "Include my assortment within stats" at bounding box center [120, 148] width 109 height 20
click at [87, 147] on label "Include my assortment within stats" at bounding box center [120, 148] width 109 height 20
click at [91, 144] on label "Include my assortment within stats" at bounding box center [120, 148] width 109 height 20
click at [91, 138] on div "Marketplaces" at bounding box center [114, 132] width 122 height 12
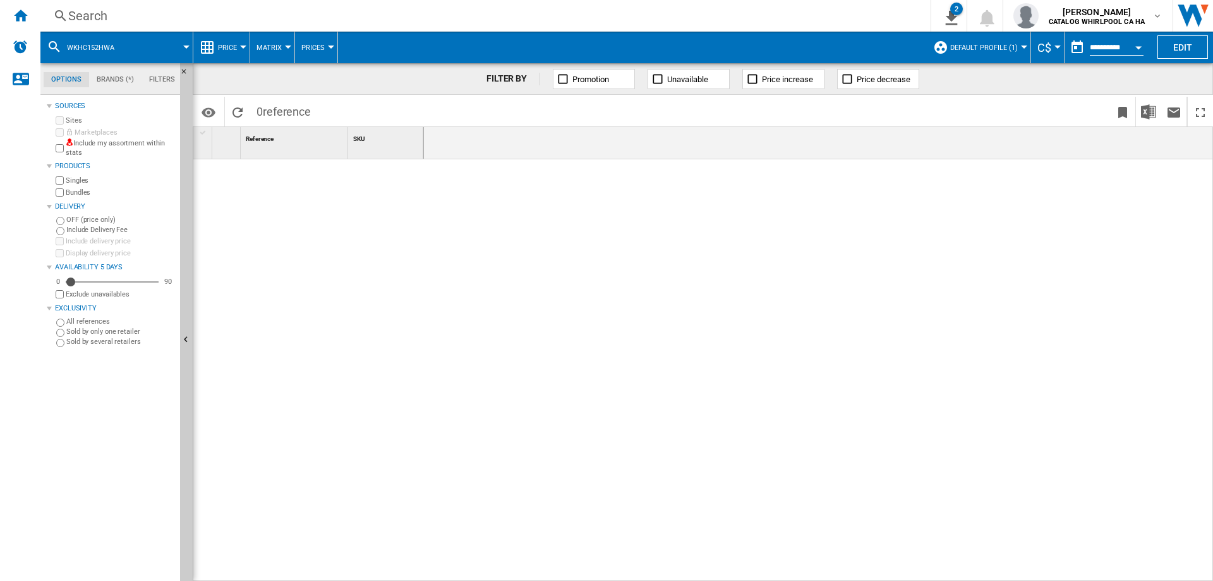
click at [91, 141] on label "Include my assortment within stats" at bounding box center [120, 148] width 109 height 20
click at [18, 49] on img "Alerts" at bounding box center [20, 46] width 15 height 15
click at [14, 15] on ng-md-icon "Home" at bounding box center [20, 15] width 15 height 15
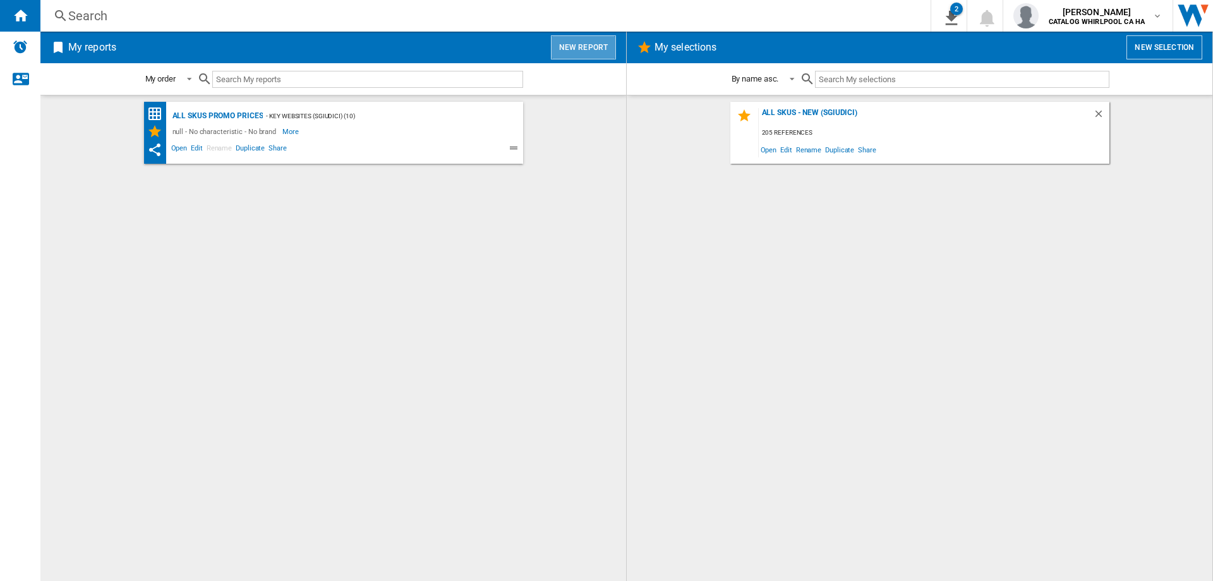
click at [597, 42] on button "New report" at bounding box center [583, 47] width 65 height 24
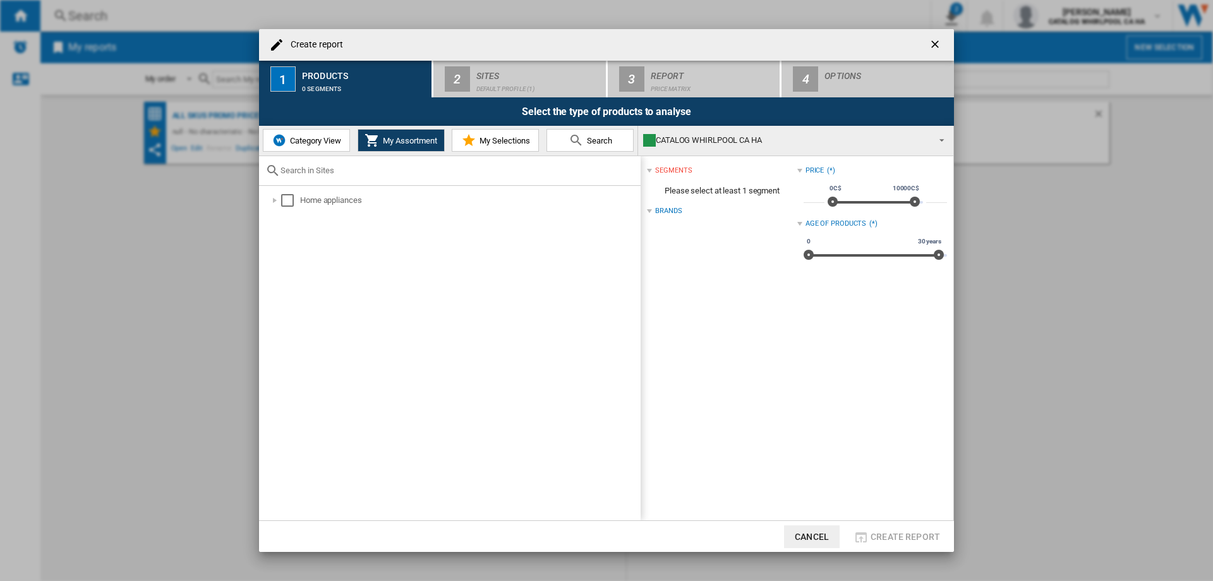
click at [327, 138] on span "Category View" at bounding box center [314, 140] width 54 height 9
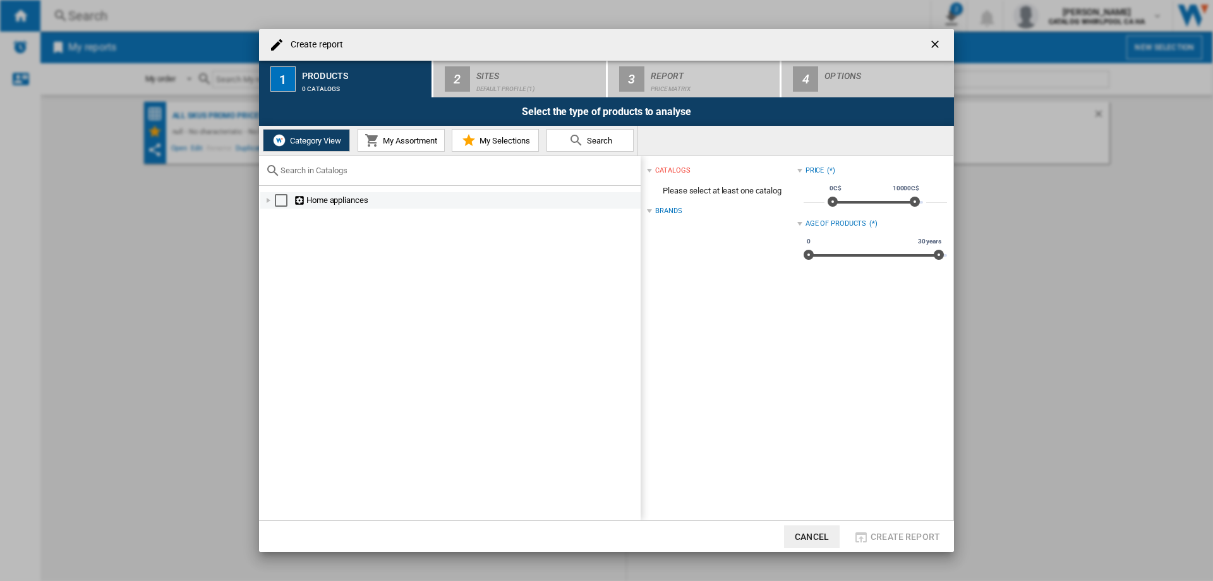
click at [269, 202] on div "Create report ..." at bounding box center [268, 200] width 13 height 13
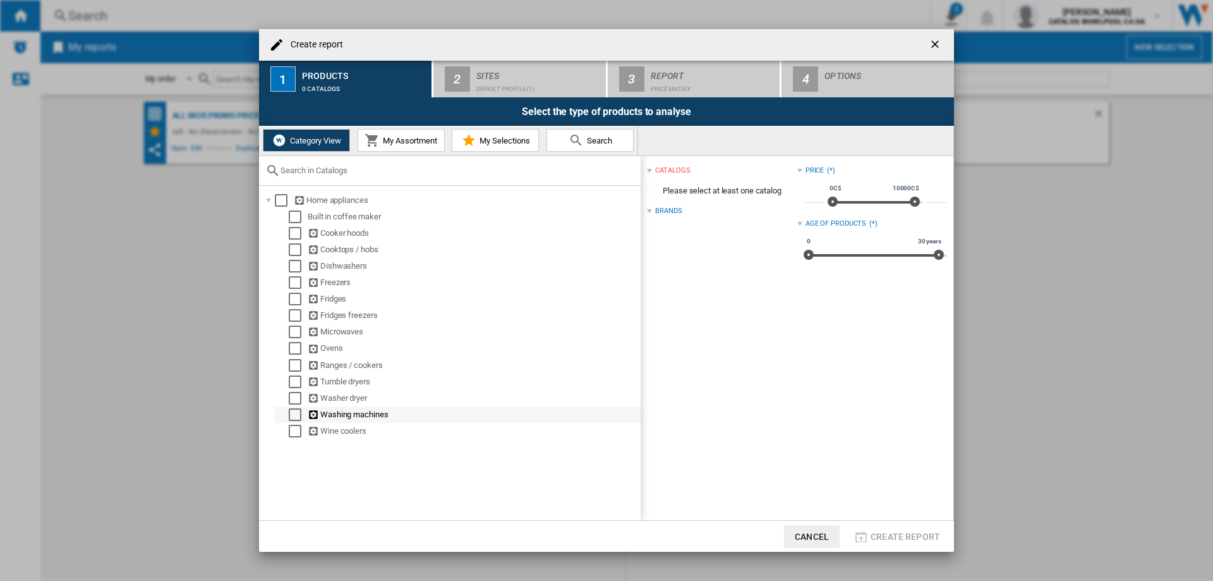
click at [295, 416] on div "Select" at bounding box center [295, 414] width 13 height 13
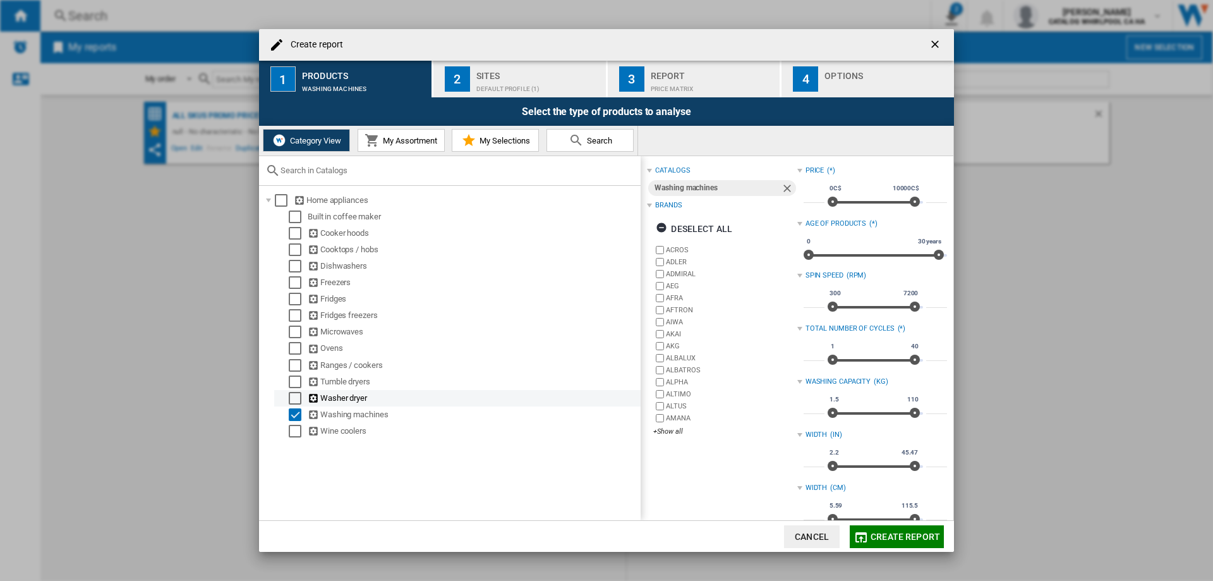
click at [292, 399] on div "Select" at bounding box center [295, 398] width 13 height 13
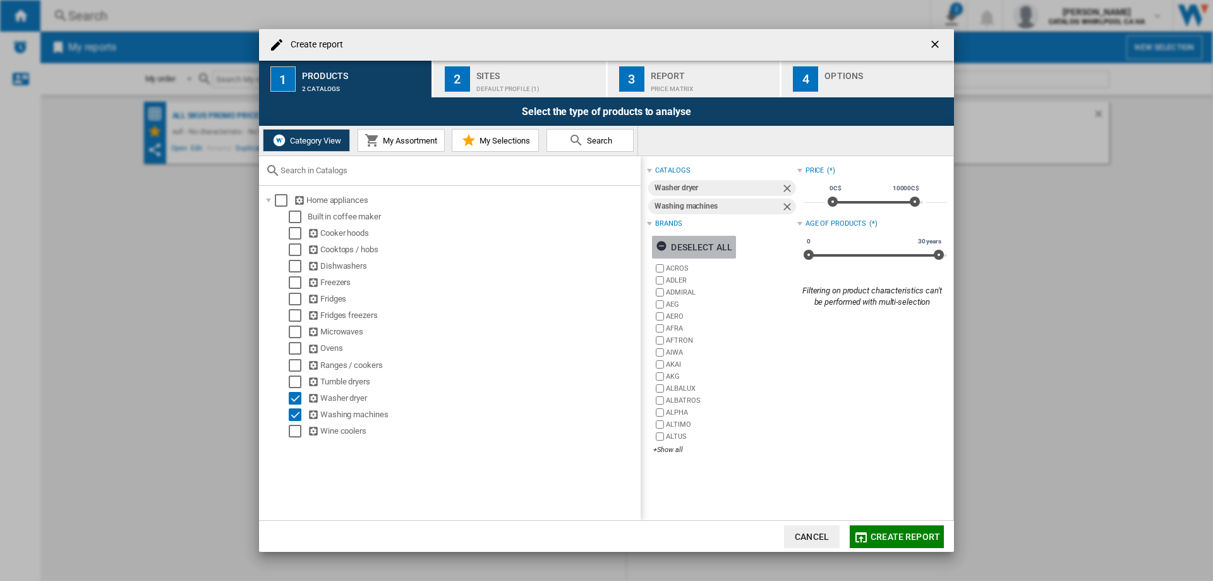
click at [662, 243] on ng-md-icon "Create report ..." at bounding box center [663, 247] width 15 height 15
click at [676, 446] on div "+Show all" at bounding box center [725, 449] width 143 height 9
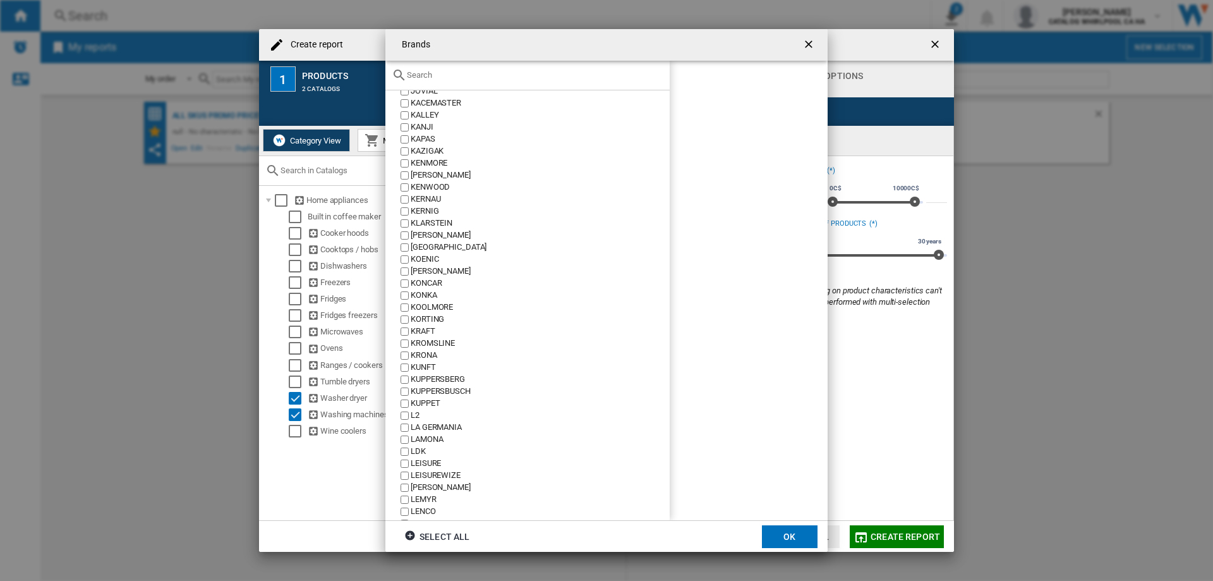
scroll to position [3729, 0]
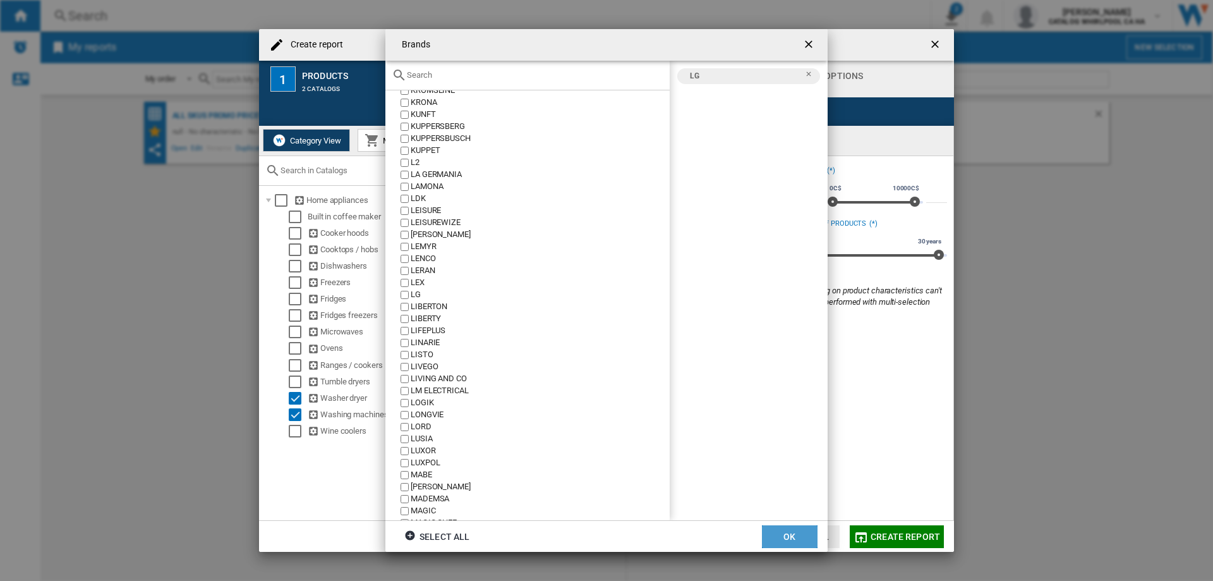
click at [776, 536] on button "OK" at bounding box center [790, 536] width 56 height 23
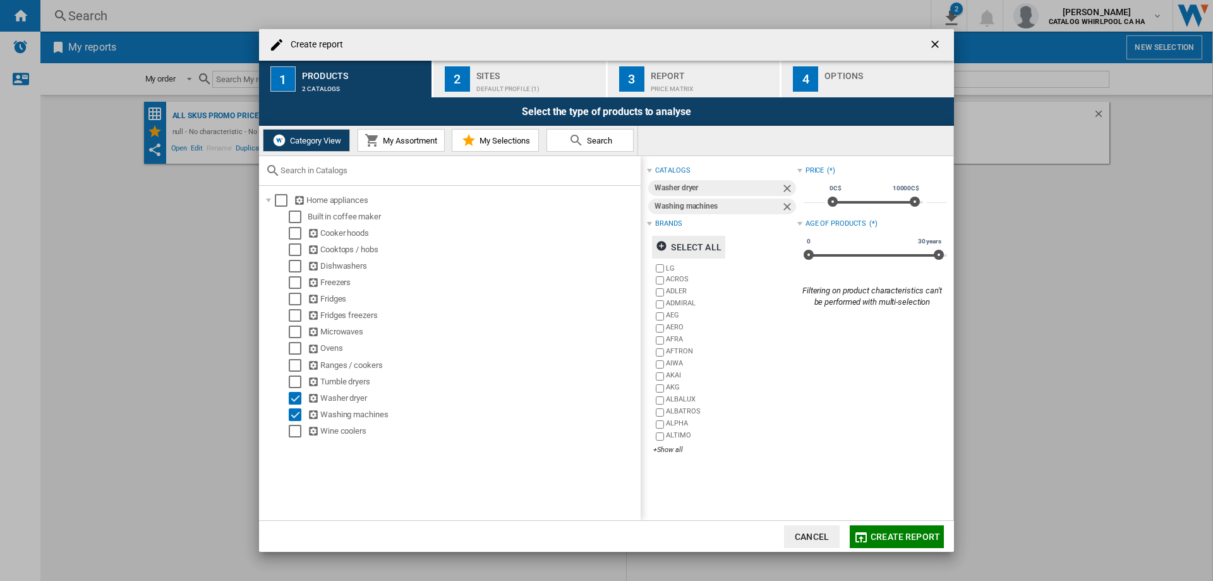
click at [908, 532] on span "Create report" at bounding box center [906, 537] width 70 height 10
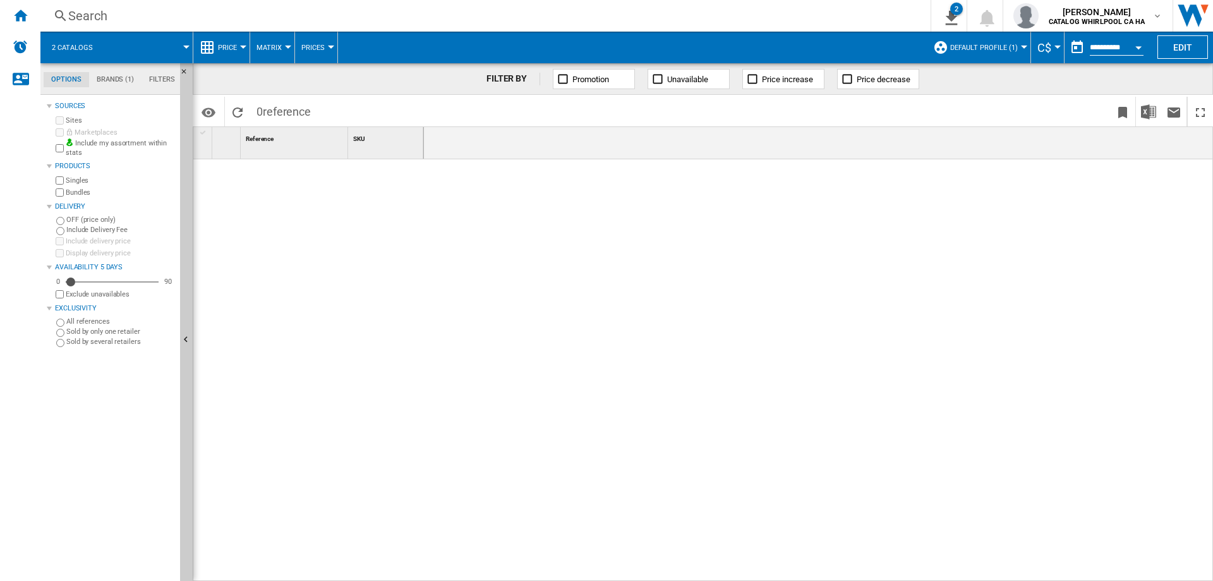
click at [116, 81] on md-tab-item "Brands (1)" at bounding box center [115, 79] width 52 height 15
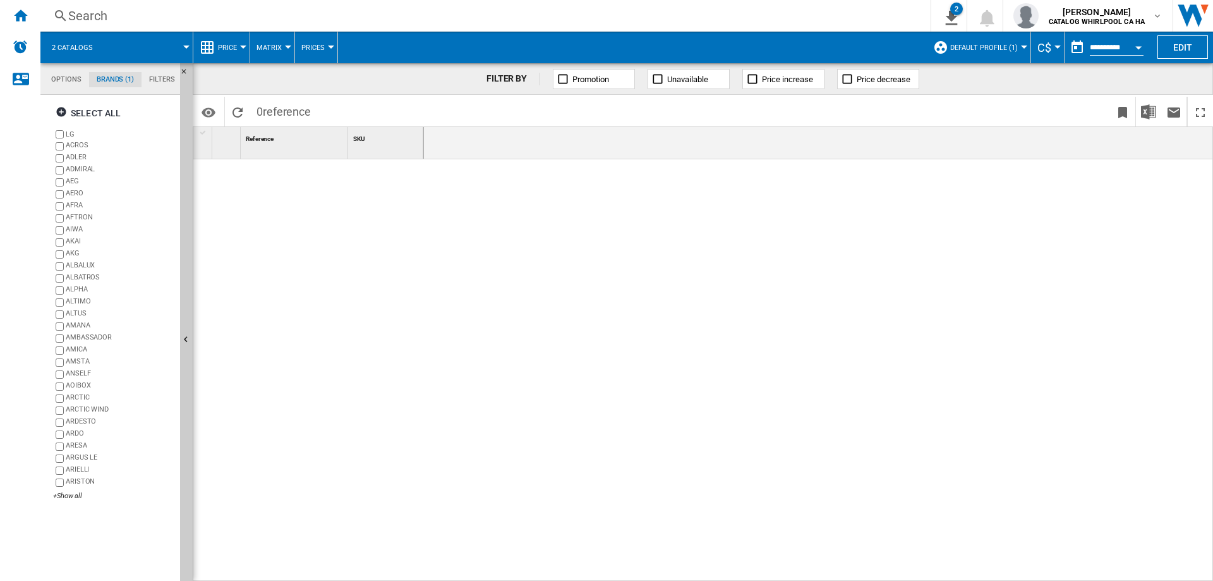
scroll to position [49, 0]
click at [63, 78] on md-tab-item "Options" at bounding box center [67, 79] width 46 height 15
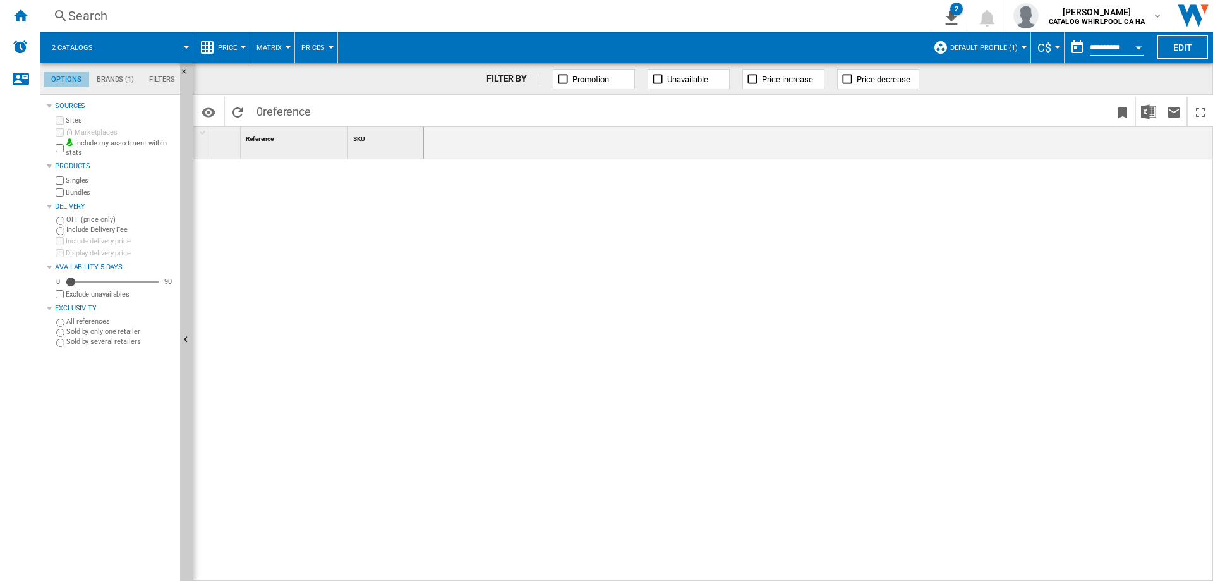
scroll to position [15, 0]
click at [76, 145] on label "Include my assortment within stats" at bounding box center [120, 148] width 109 height 20
click at [88, 145] on label "Include my assortment within stats" at bounding box center [120, 148] width 109 height 20
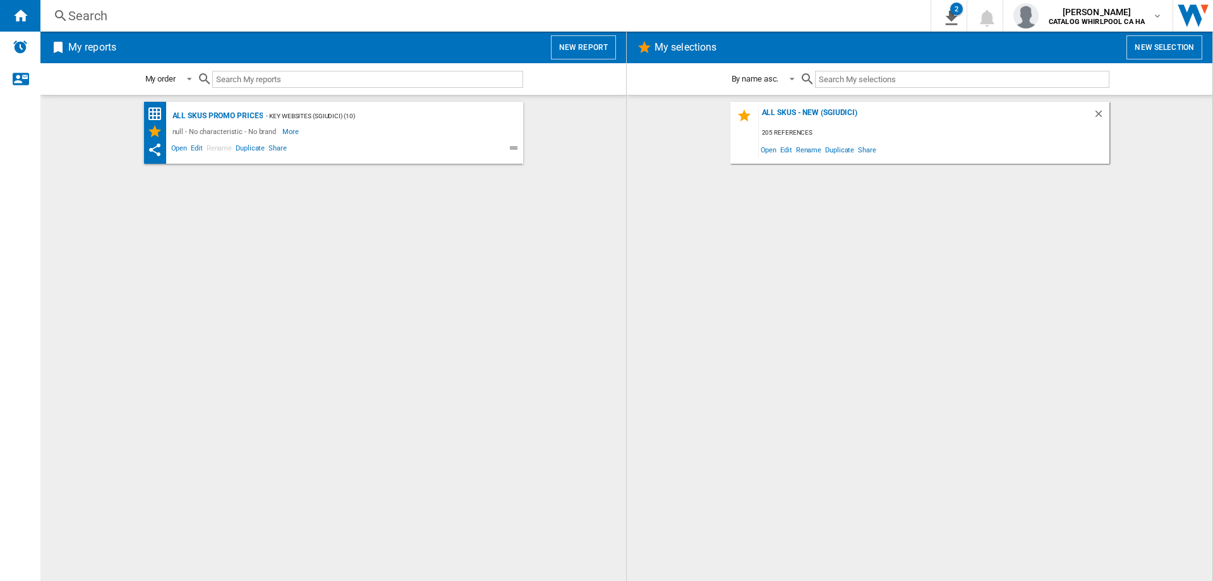
click at [580, 48] on button "New report" at bounding box center [583, 47] width 65 height 24
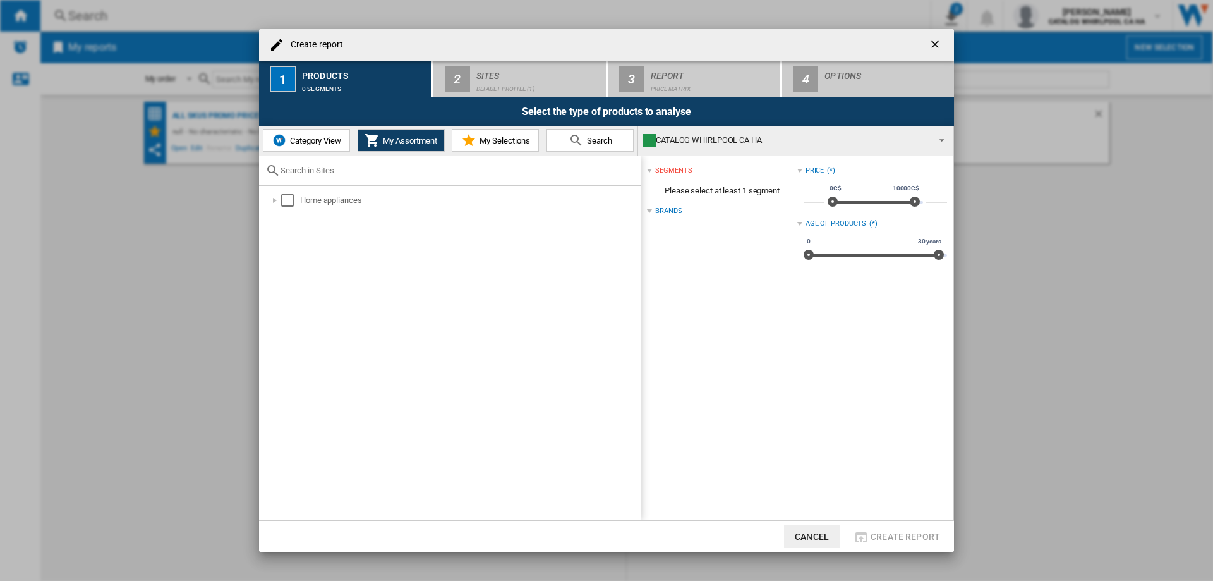
click at [675, 206] on div "Brands" at bounding box center [668, 211] width 27 height 10
click at [670, 213] on div "Brands" at bounding box center [668, 211] width 27 height 10
click at [496, 145] on button "My Selections" at bounding box center [495, 140] width 87 height 23
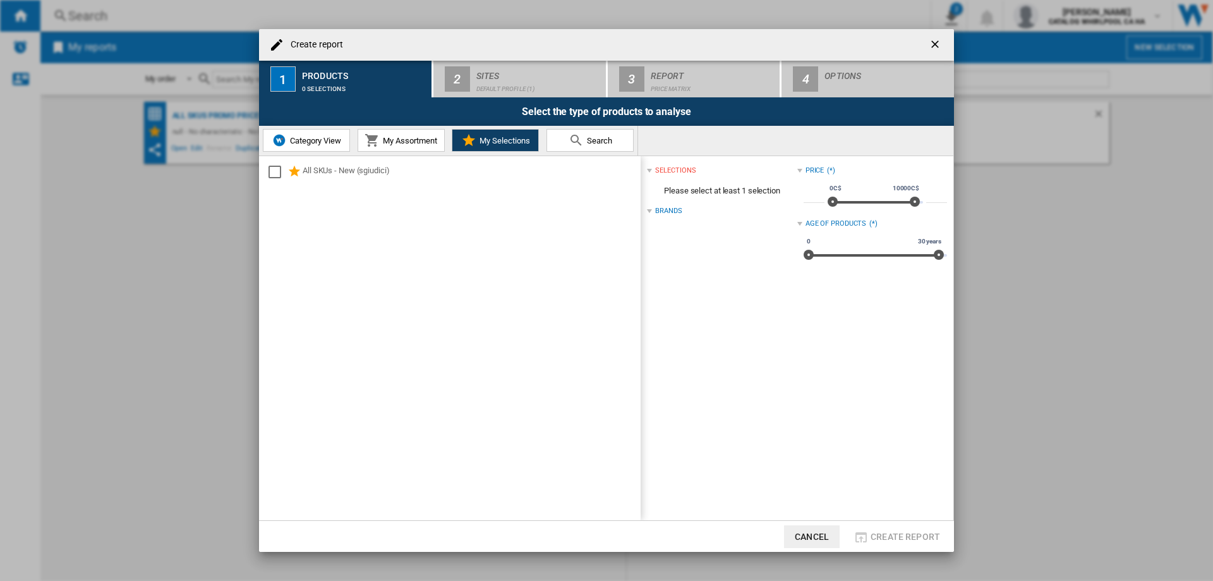
click at [585, 143] on span "Search" at bounding box center [598, 140] width 28 height 9
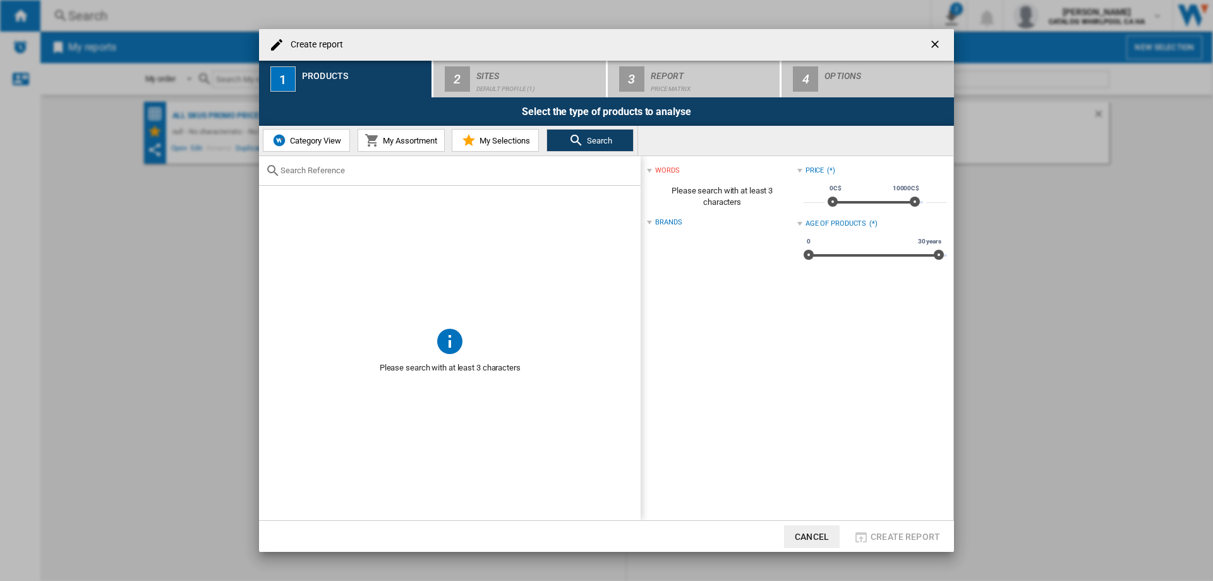
click at [434, 174] on input "Create report ..." at bounding box center [458, 170] width 354 height 9
paste input "WKHC152HWA"
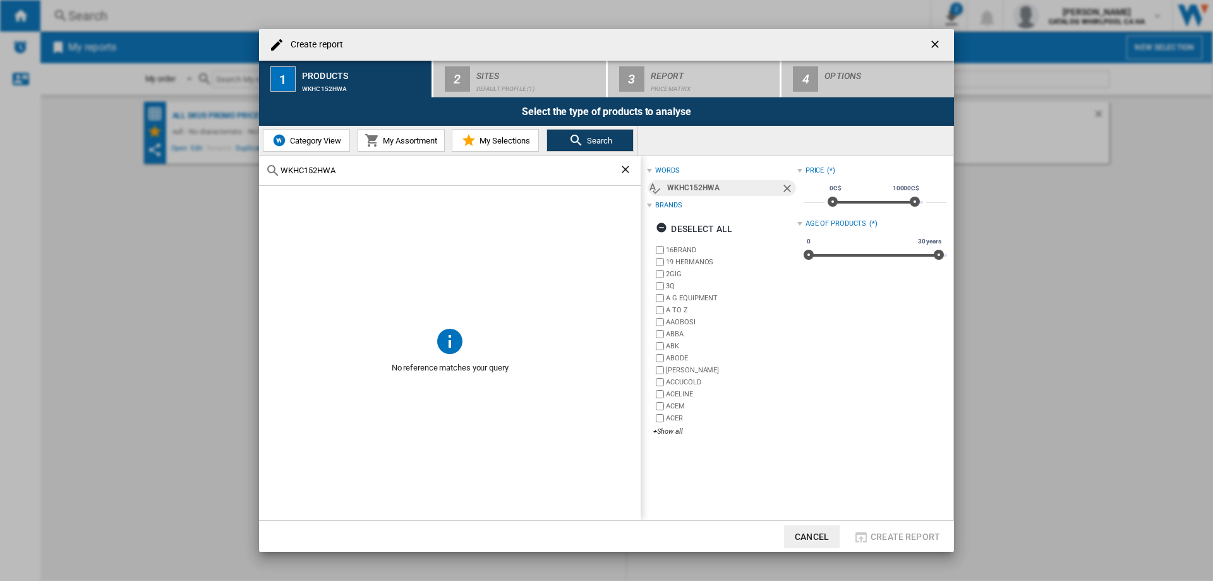
type input "WKHC152HWA"
click at [271, 169] on md-icon "Create report ..." at bounding box center [272, 170] width 15 height 15
click at [815, 392] on div "Price (*) * 0C$ 10000C$ 0C$ 10000C$ ***** Age of products (*) 0 30 years 0 30 y…" at bounding box center [873, 303] width 150 height 283
click at [754, 191] on div "WKHC152HWA" at bounding box center [723, 188] width 113 height 16
click at [527, 227] on span "Create report ..." at bounding box center [450, 256] width 382 height 140
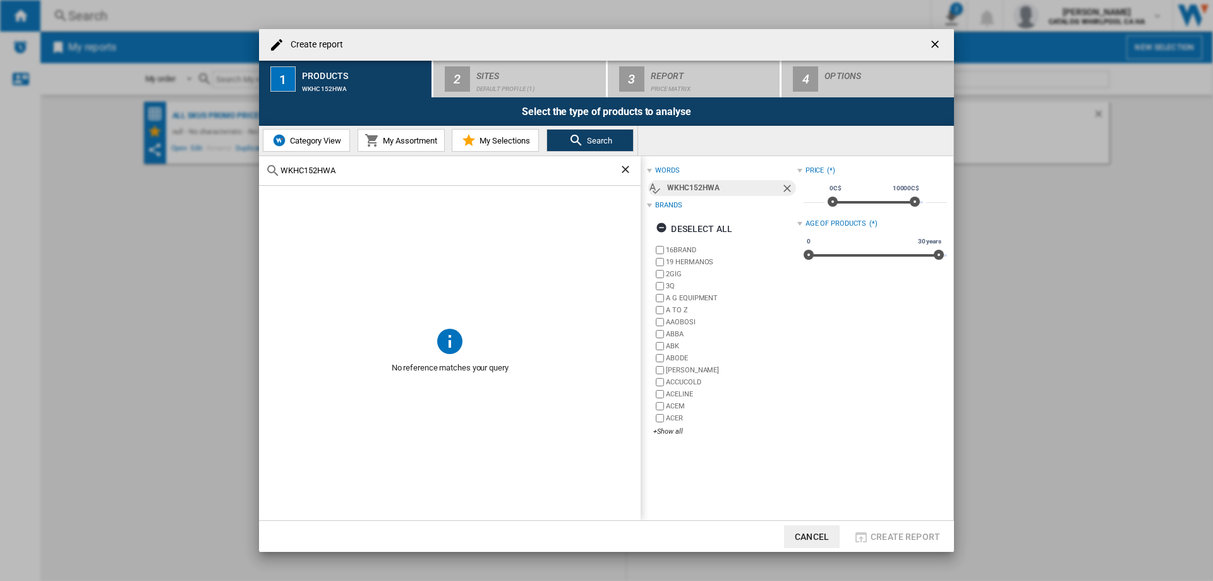
click at [395, 143] on span "My Assortment" at bounding box center [409, 140] width 58 height 9
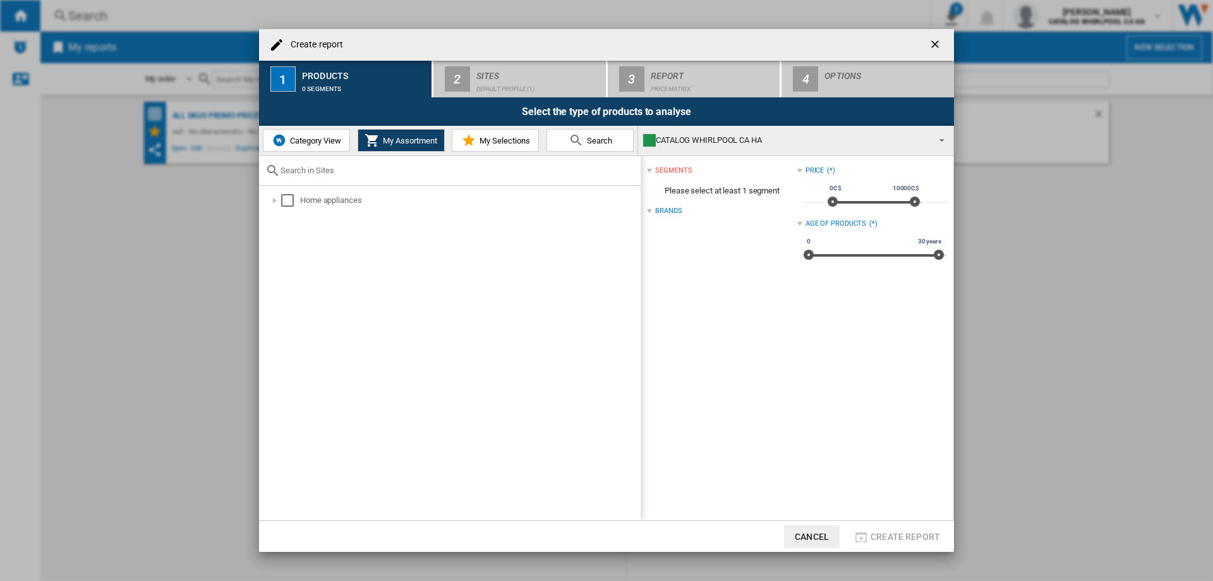
click at [308, 143] on span "Category View" at bounding box center [314, 140] width 54 height 9
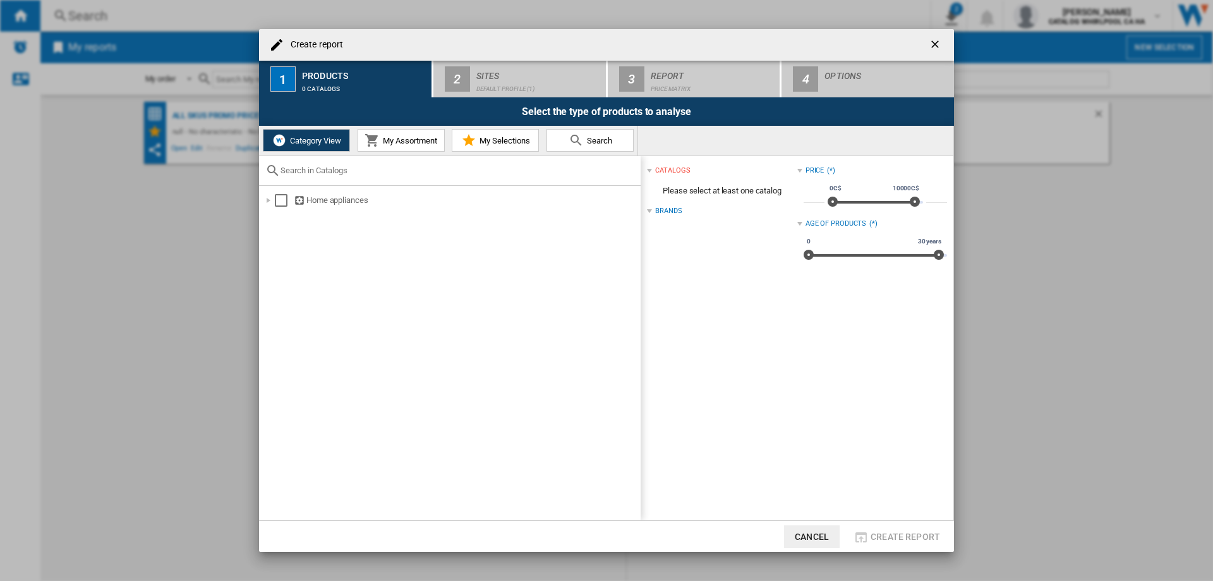
click at [375, 142] on md-icon "Create report ..." at bounding box center [372, 140] width 15 height 15
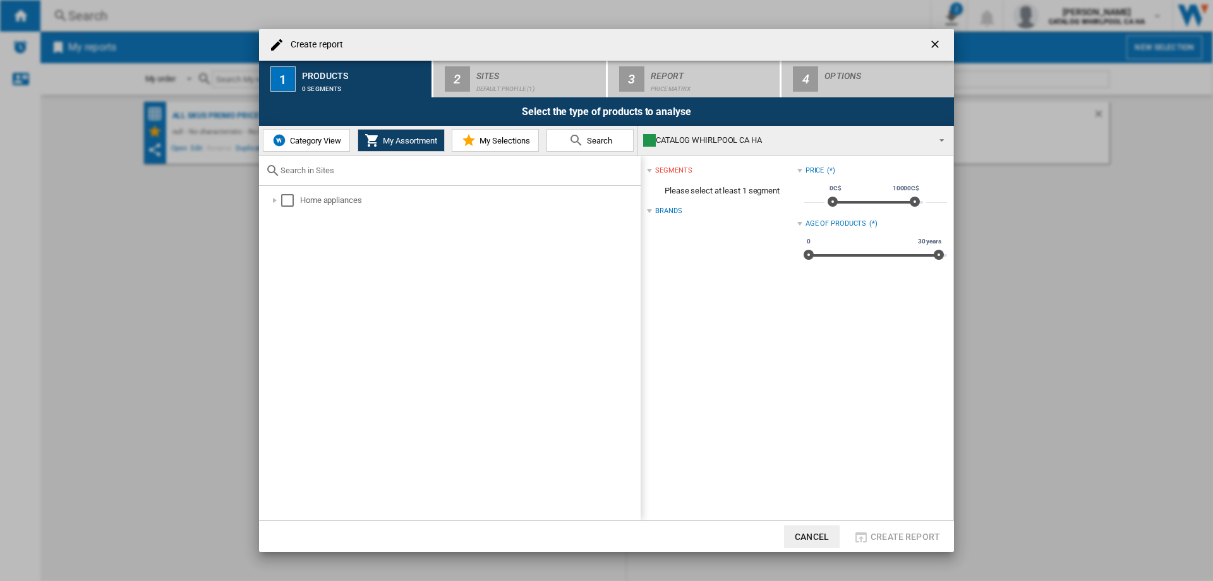
click at [302, 133] on button "Category View" at bounding box center [306, 140] width 87 height 23
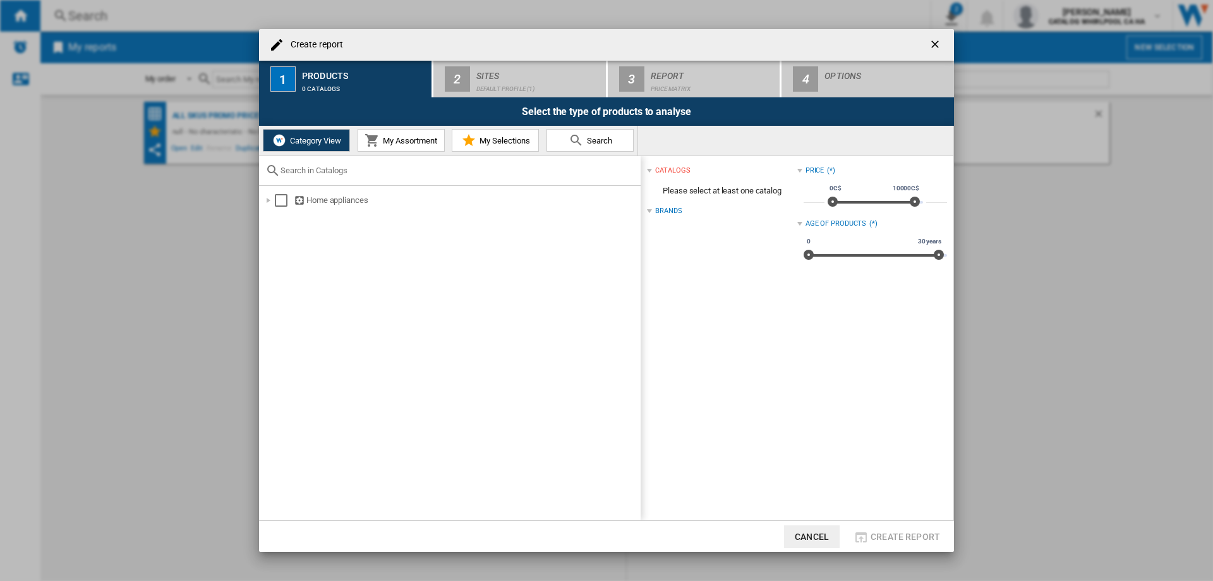
click at [298, 172] on input "Create report ..." at bounding box center [458, 170] width 354 height 9
paste input "WKHC152HWA"
type input "WKHC152HWA"
click at [625, 169] on ng-md-icon "Clear search" at bounding box center [626, 170] width 15 height 15
click at [274, 202] on div "Create report ..." at bounding box center [268, 200] width 13 height 13
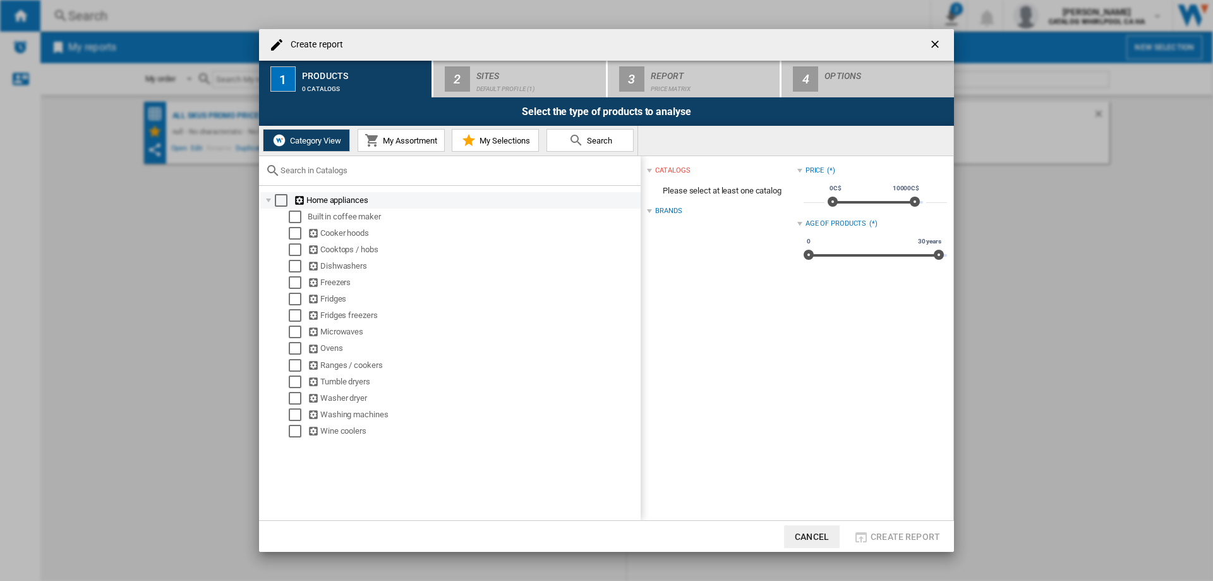
click at [283, 198] on div "Select" at bounding box center [281, 200] width 13 height 13
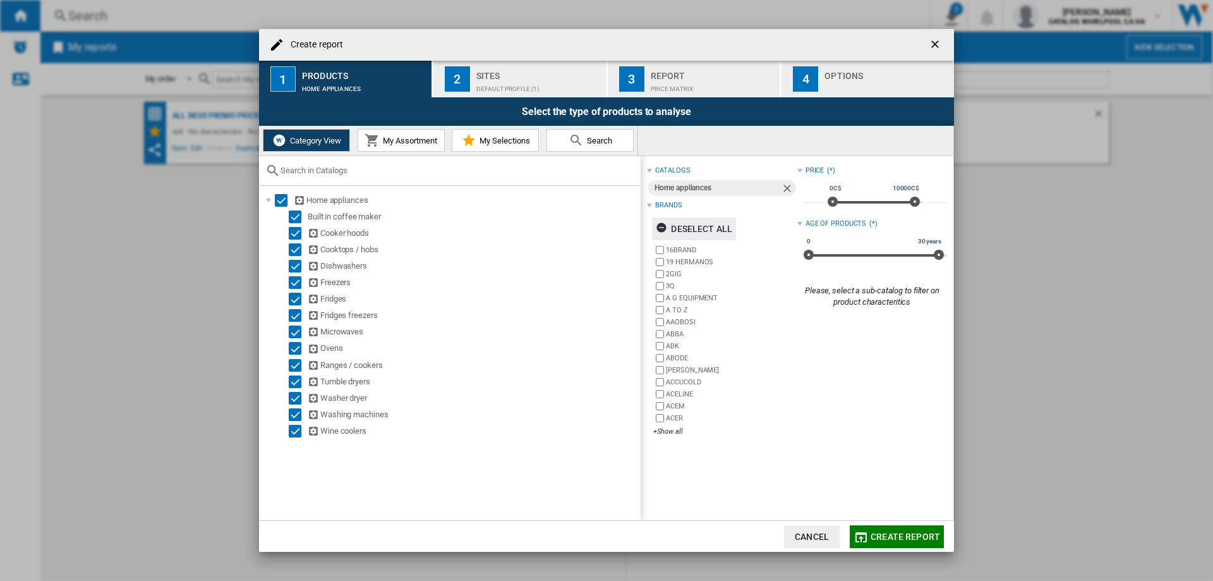
click at [664, 226] on ng-md-icon "Create report ..." at bounding box center [663, 229] width 15 height 15
click at [674, 431] on div "+Show all" at bounding box center [725, 431] width 143 height 9
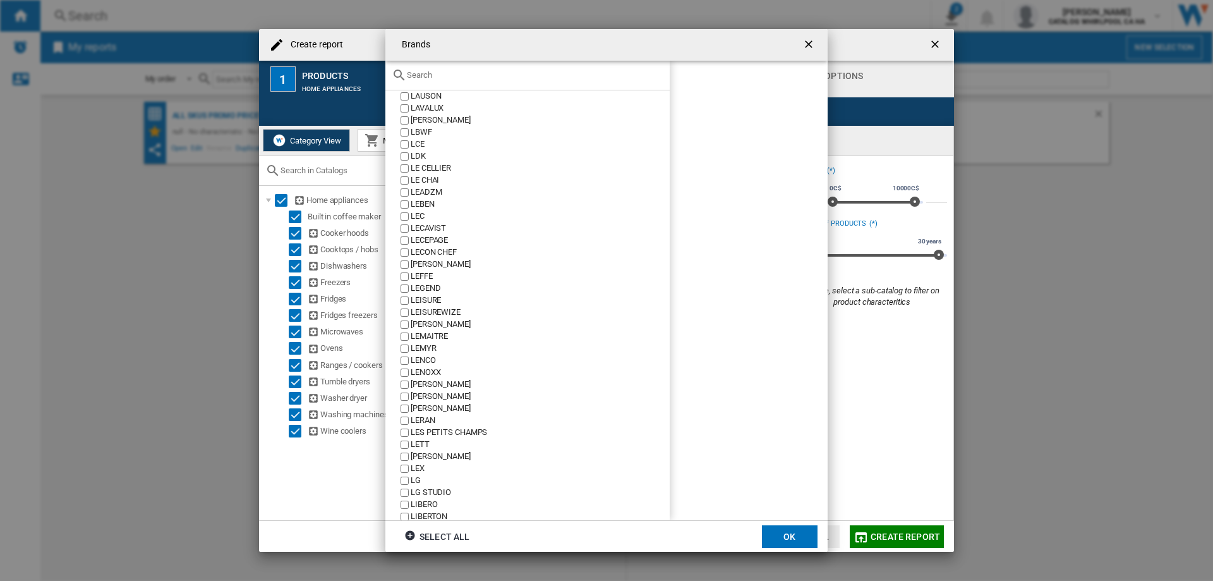
scroll to position [21437, 0]
click at [774, 539] on button "OK" at bounding box center [790, 536] width 56 height 23
click at [883, 535] on span "Create report" at bounding box center [906, 537] width 70 height 10
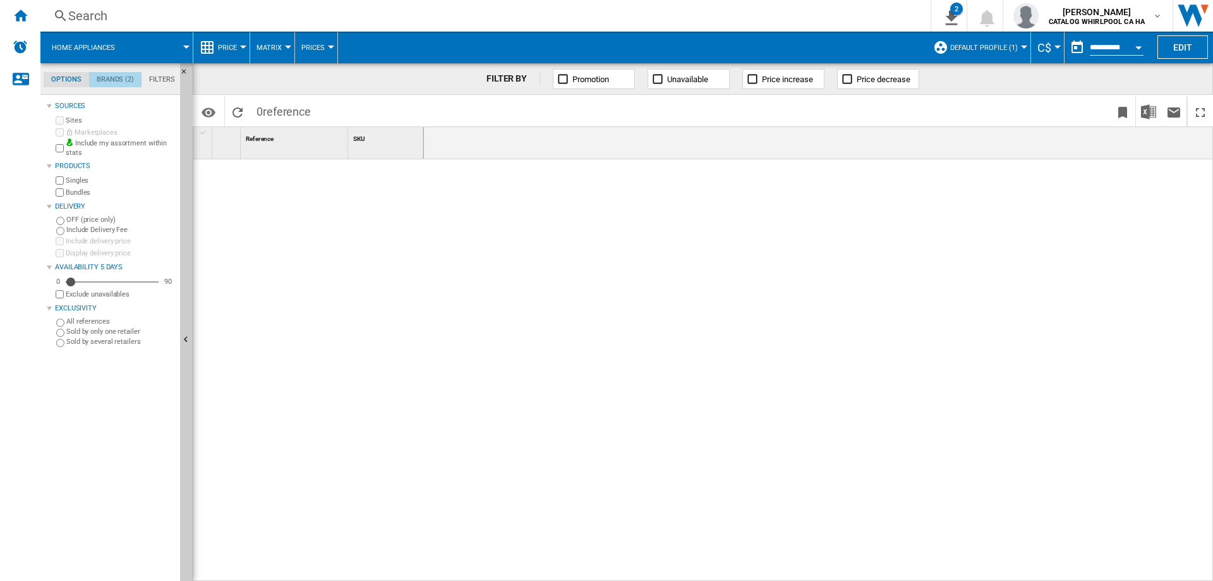
click at [112, 76] on md-tab-item "Brands (2)" at bounding box center [115, 79] width 52 height 15
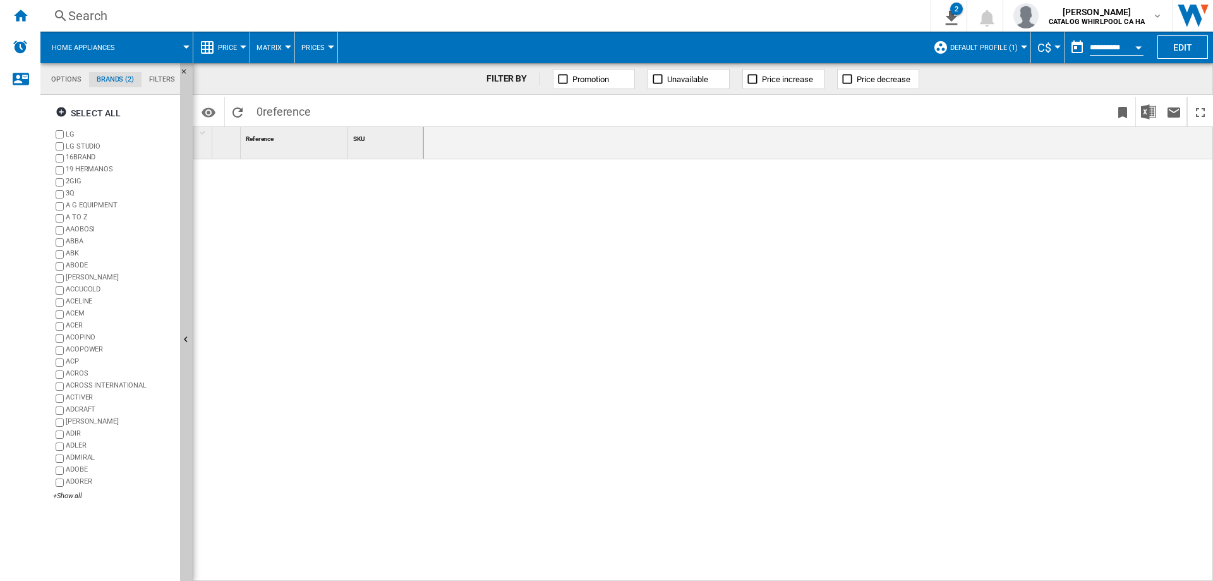
click at [66, 76] on md-tab-item "Options" at bounding box center [67, 79] width 46 height 15
